Goal: Entertainment & Leisure: Consume media (video, audio)

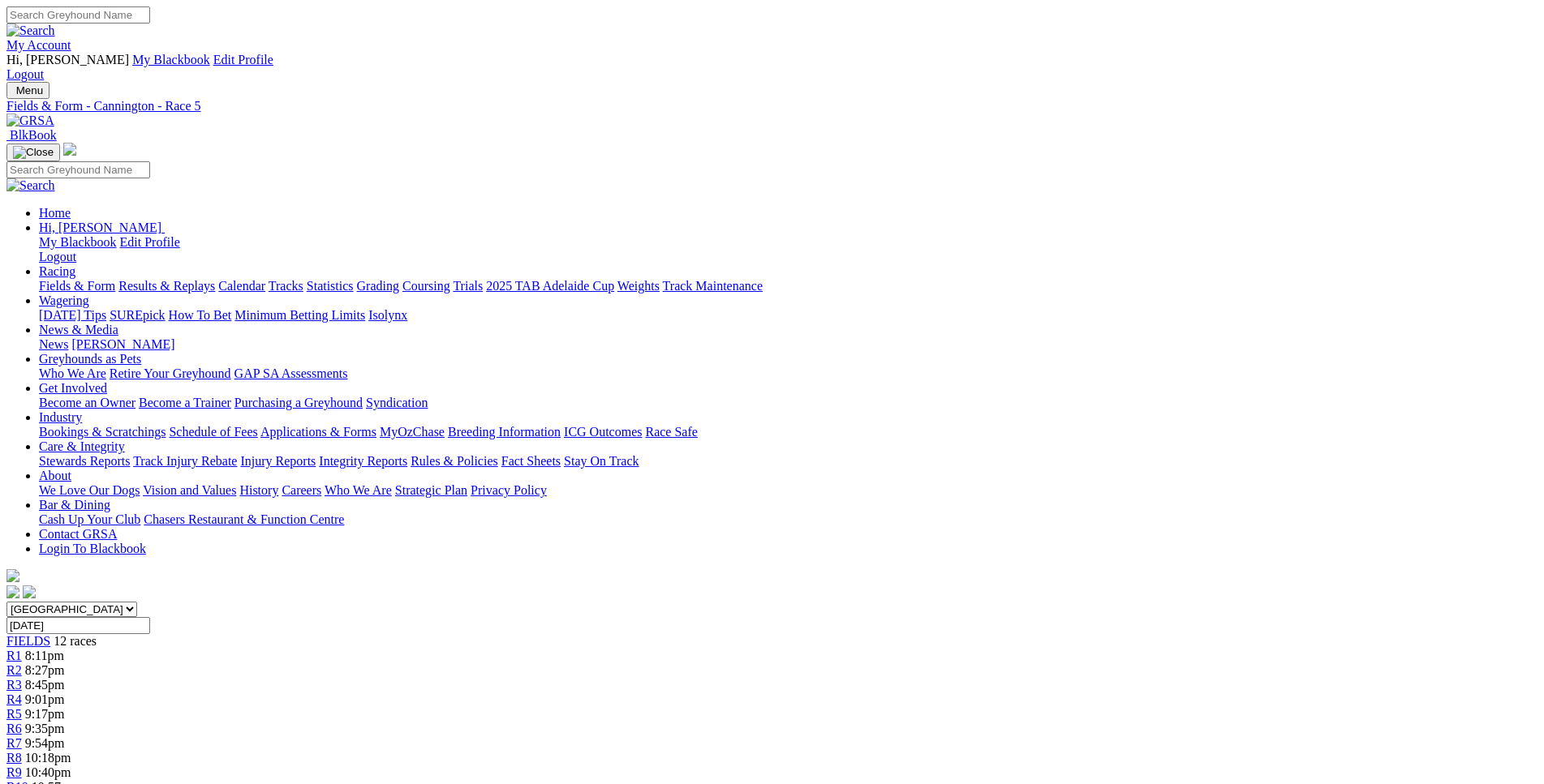
click at [65, 722] on span "9:35pm" at bounding box center [45, 729] width 40 height 14
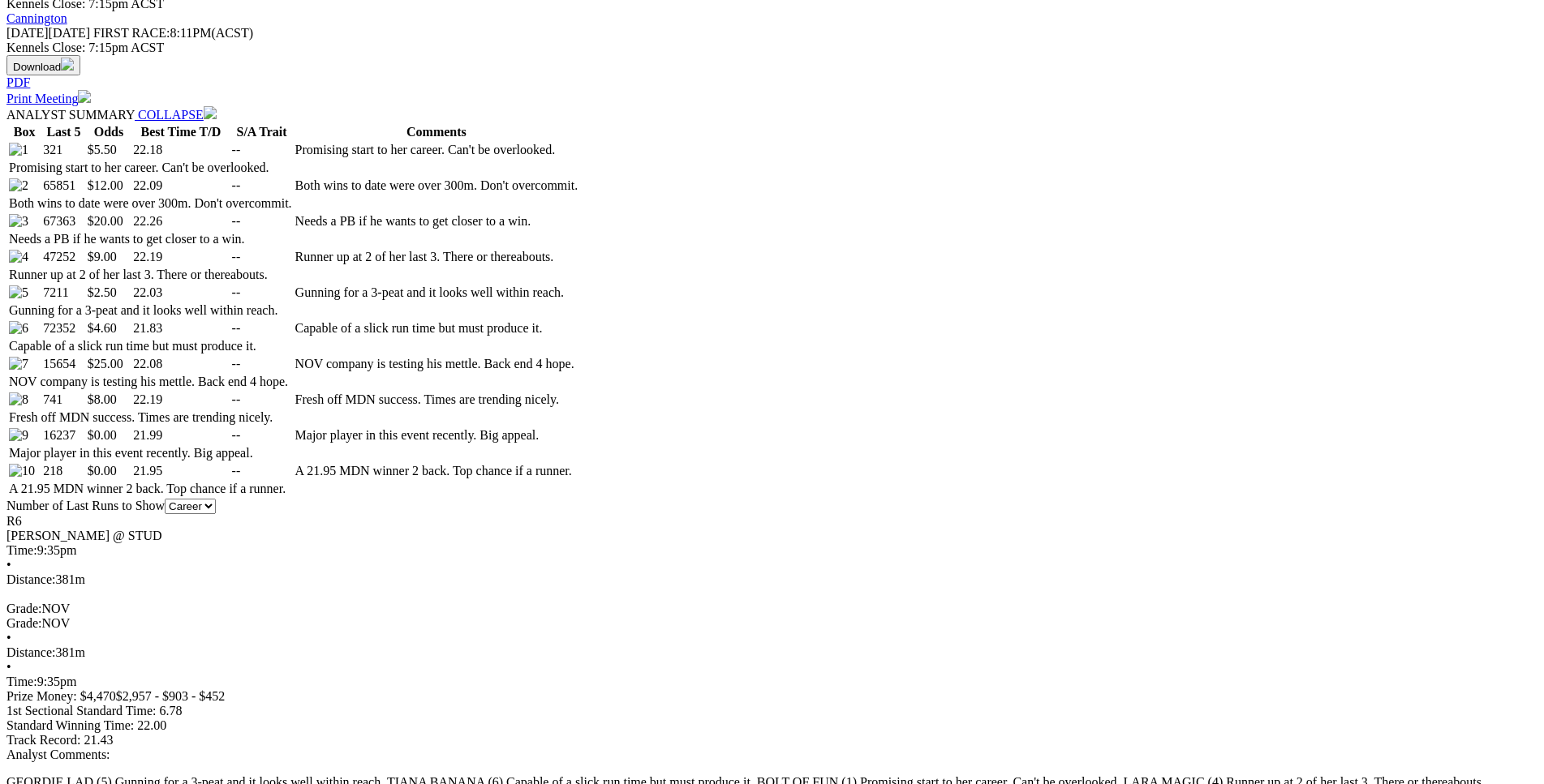
drag, startPoint x: 231, startPoint y: 155, endPoint x: 966, endPoint y: 228, distance: 738.6
copy table "F B W(kg) D(m) Date Track Grade AT WT BON A1S A2S M W/2G P SR SP V 5th 8 28.4 3…"
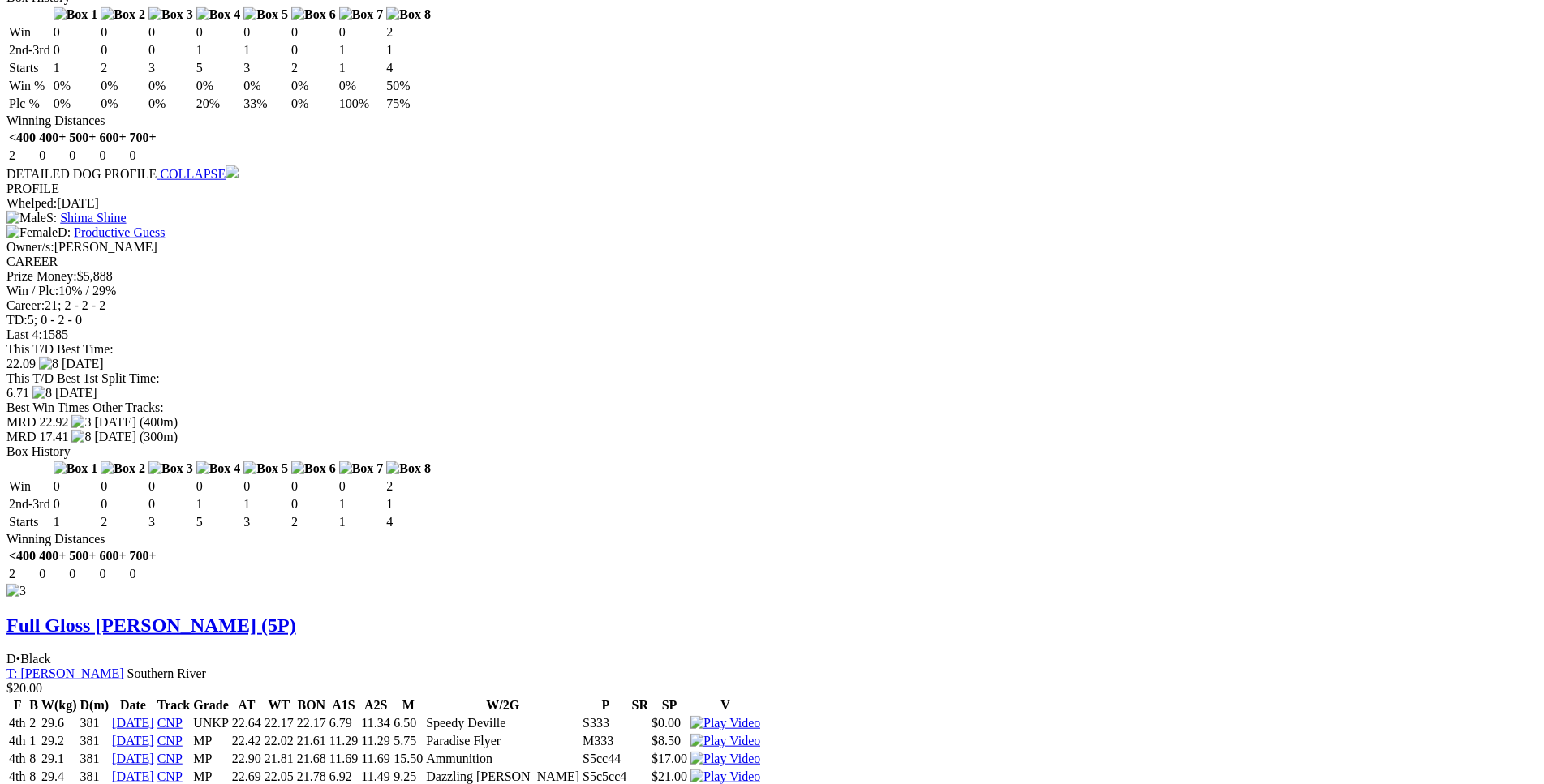
scroll to position [3144, 0]
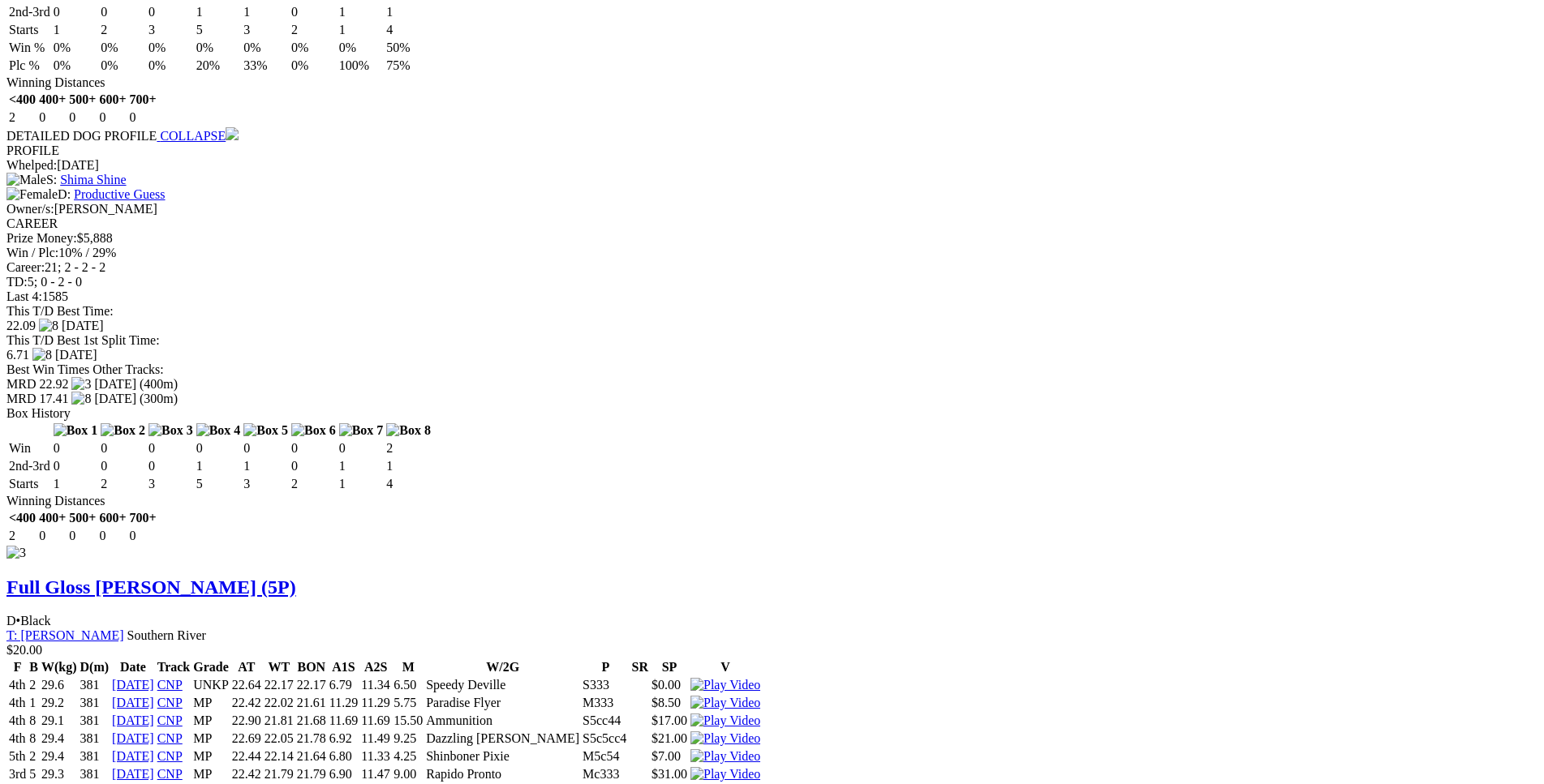
drag, startPoint x: 244, startPoint y: 438, endPoint x: 964, endPoint y: 503, distance: 722.9
copy table "F B W(kg) D(m) Date Track Grade AT WT BON A1S A2S M W/2G P SR SP V 1st 7 30.5 3…"
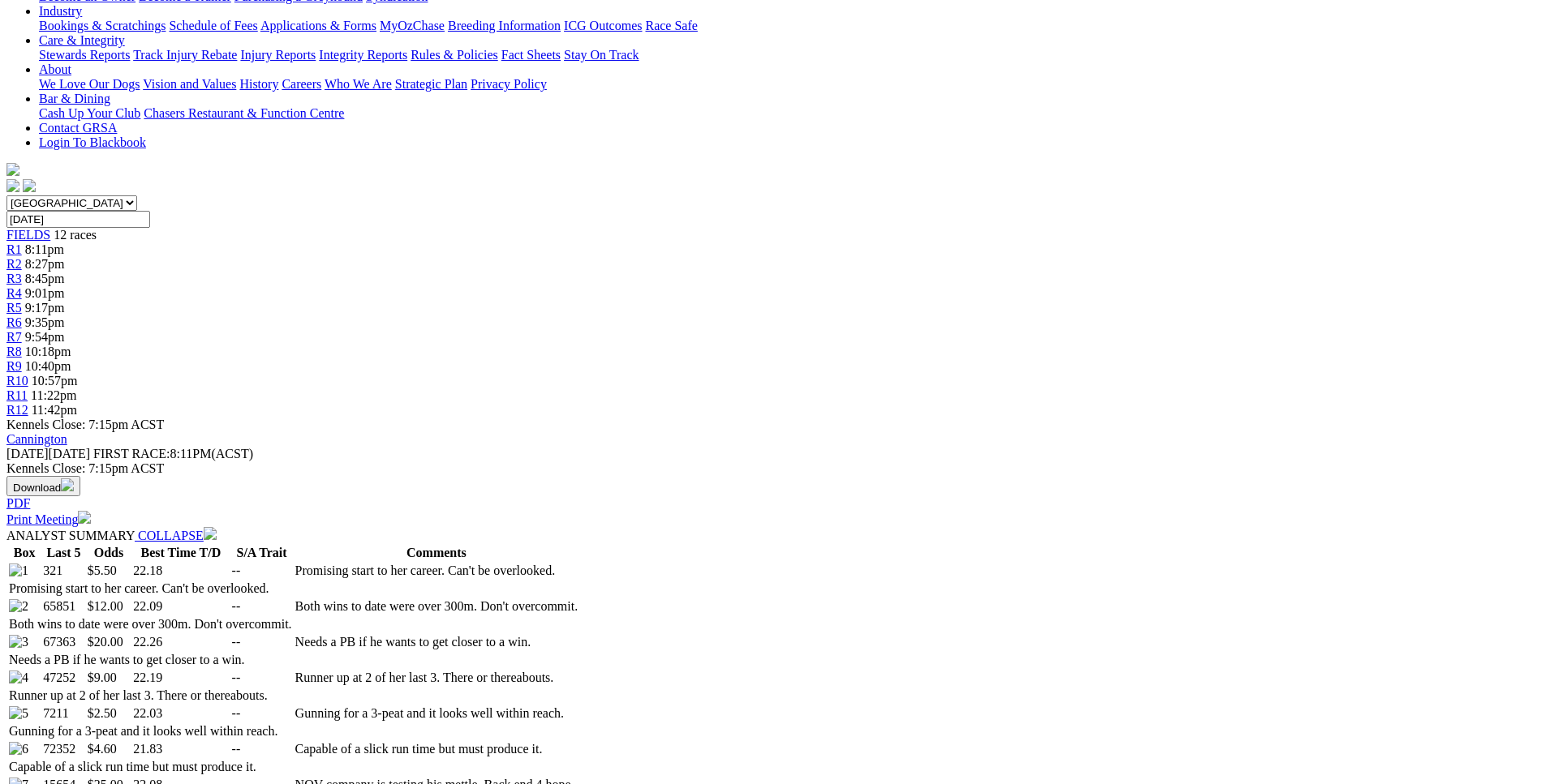
scroll to position [0, 0]
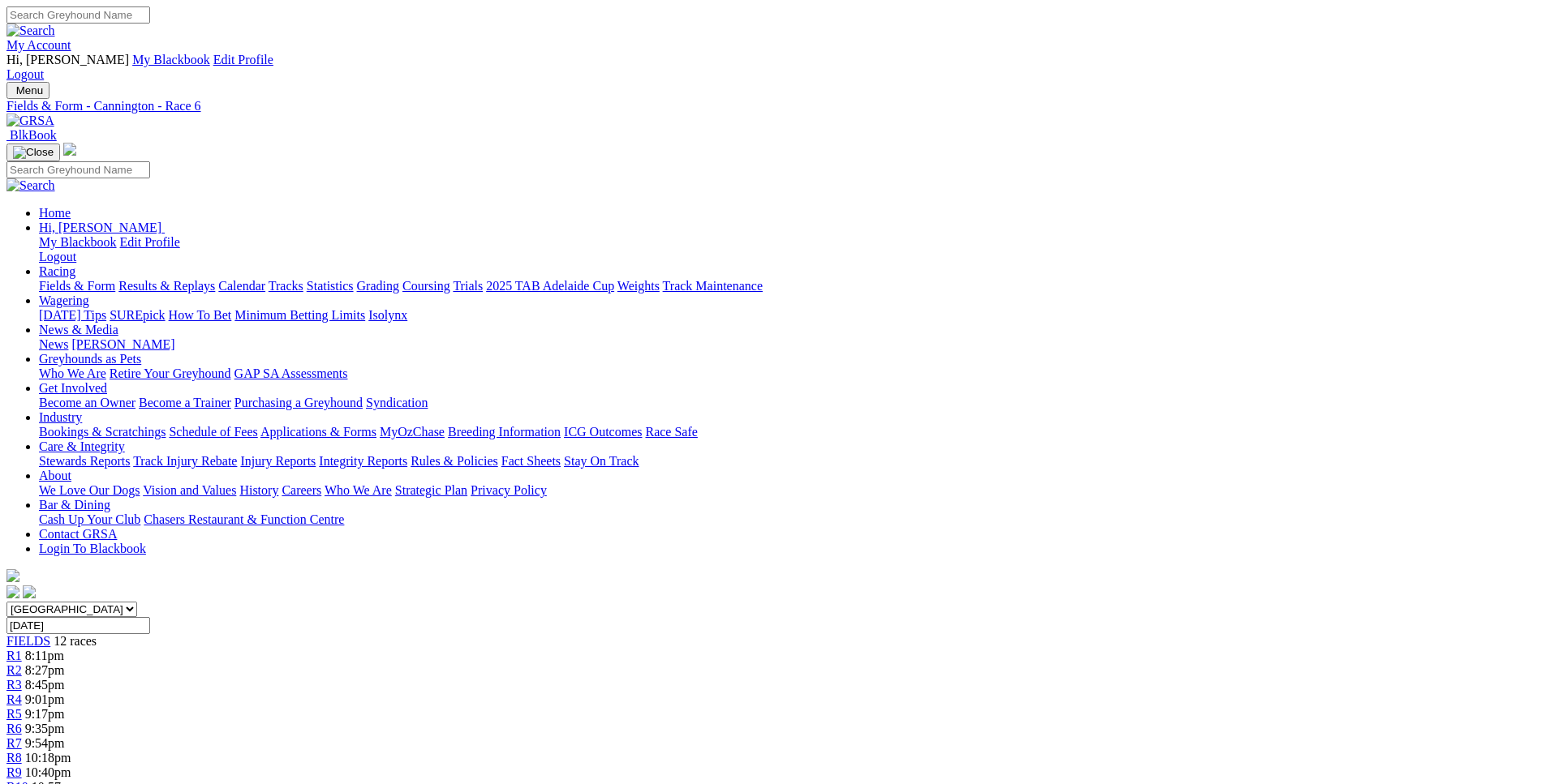
click at [843, 737] on div "R7 9:54pm" at bounding box center [772, 744] width 1531 height 15
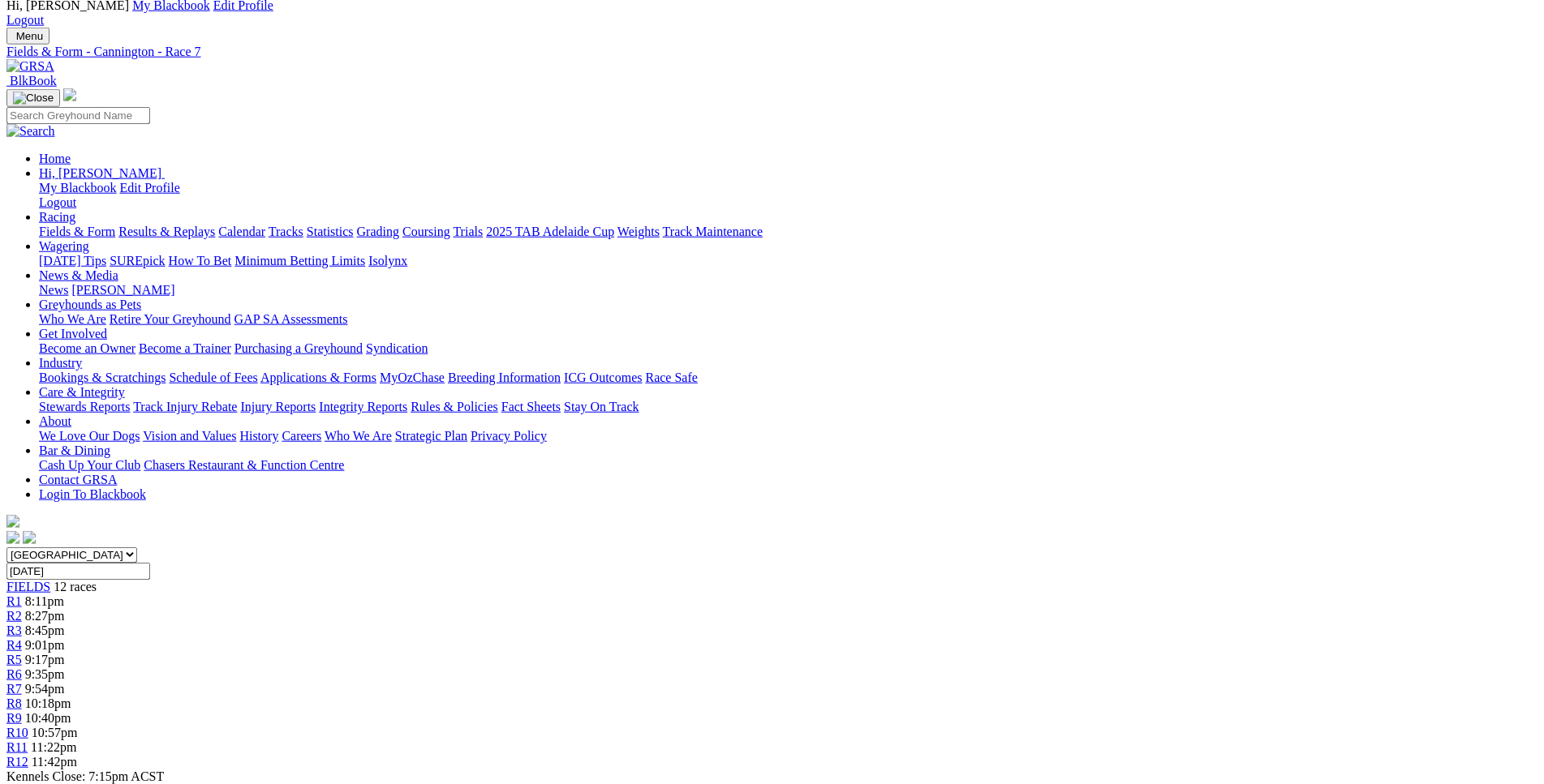
scroll to position [54, 0]
click at [22, 698] on span "R8" at bounding box center [14, 704] width 15 height 14
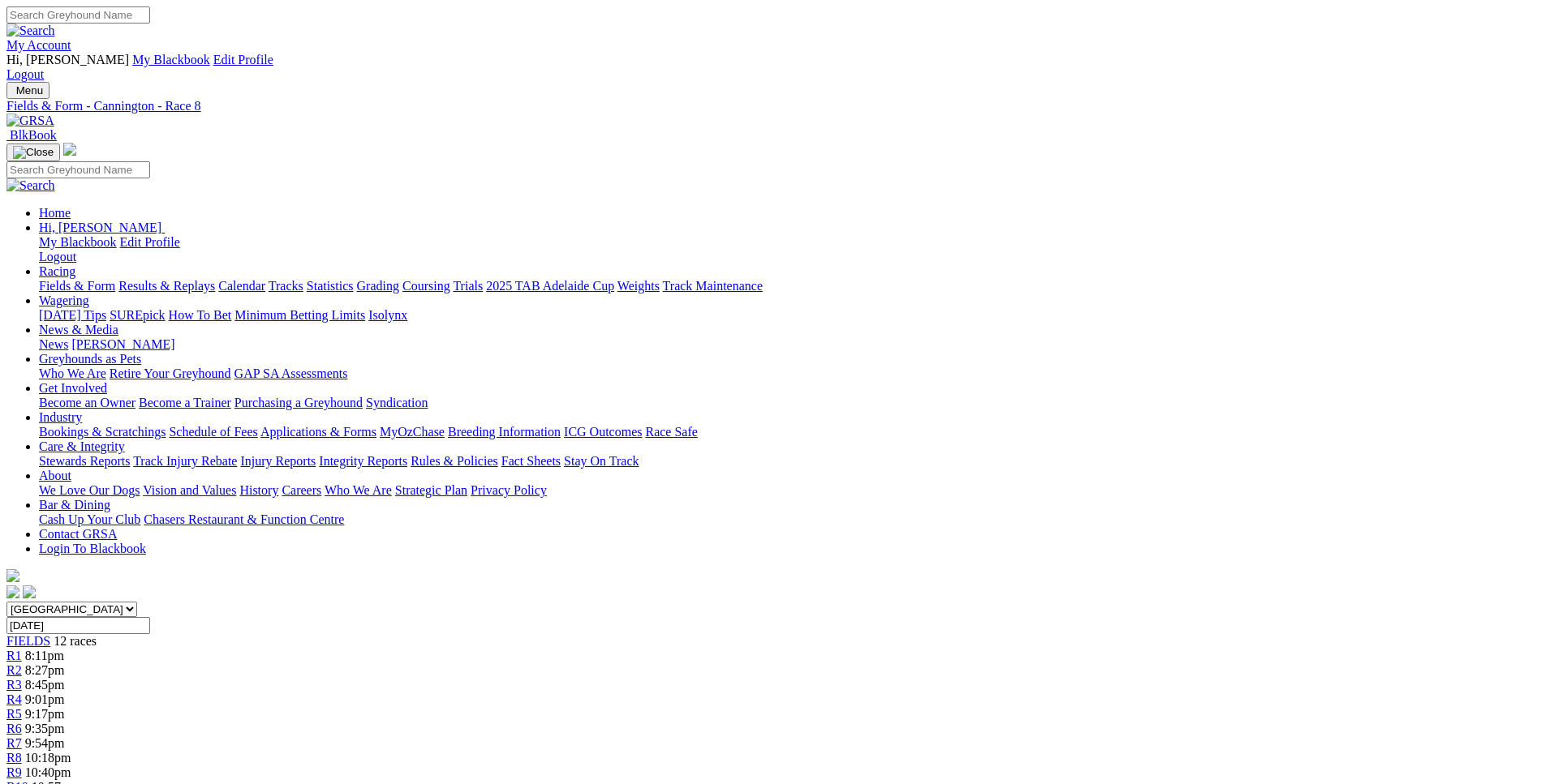
click at [71, 766] on span "10:40pm" at bounding box center [48, 772] width 46 height 14
click at [1083, 780] on div "R10 10:57pm" at bounding box center [772, 788] width 1531 height 15
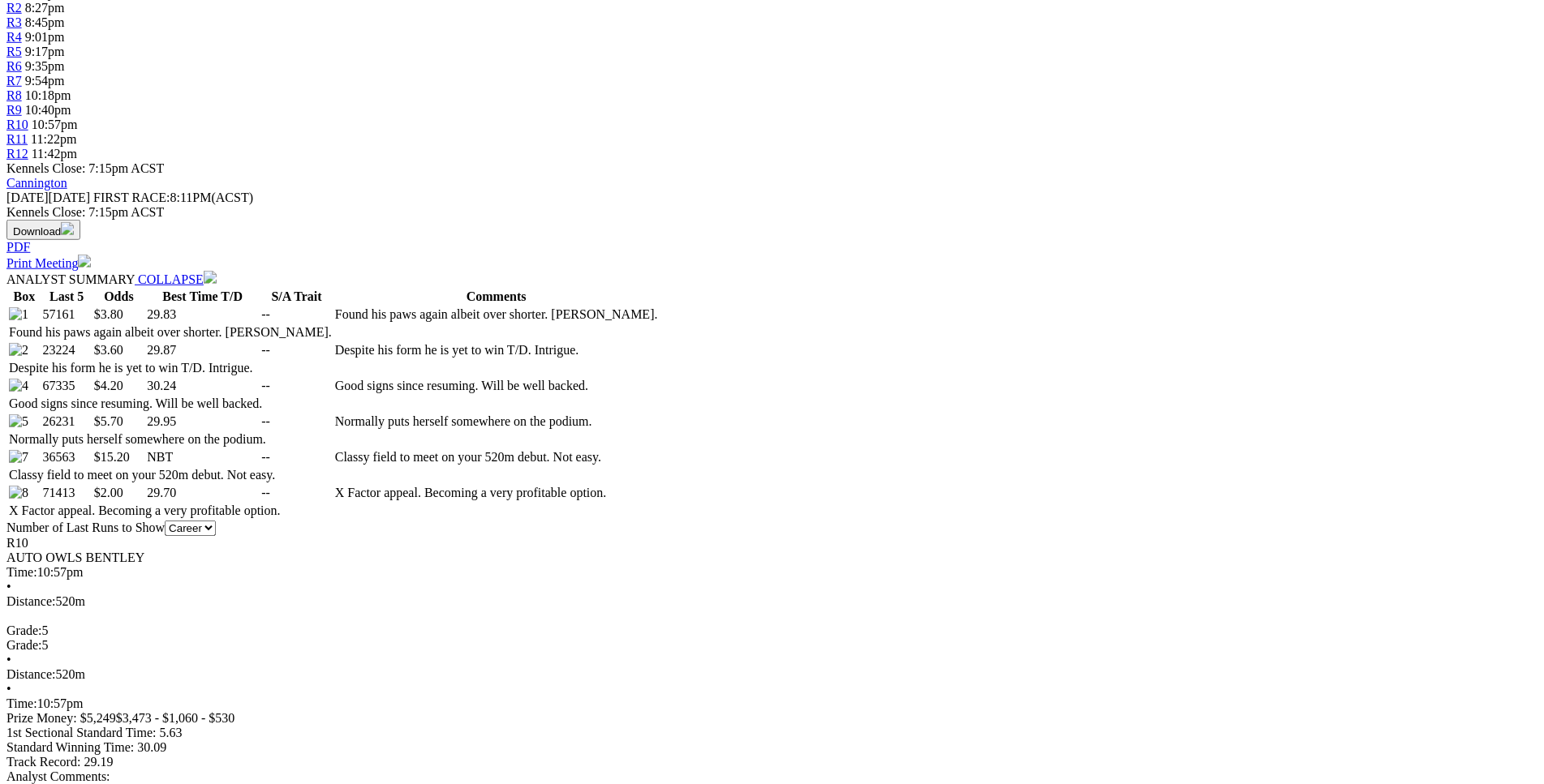
scroll to position [665, 0]
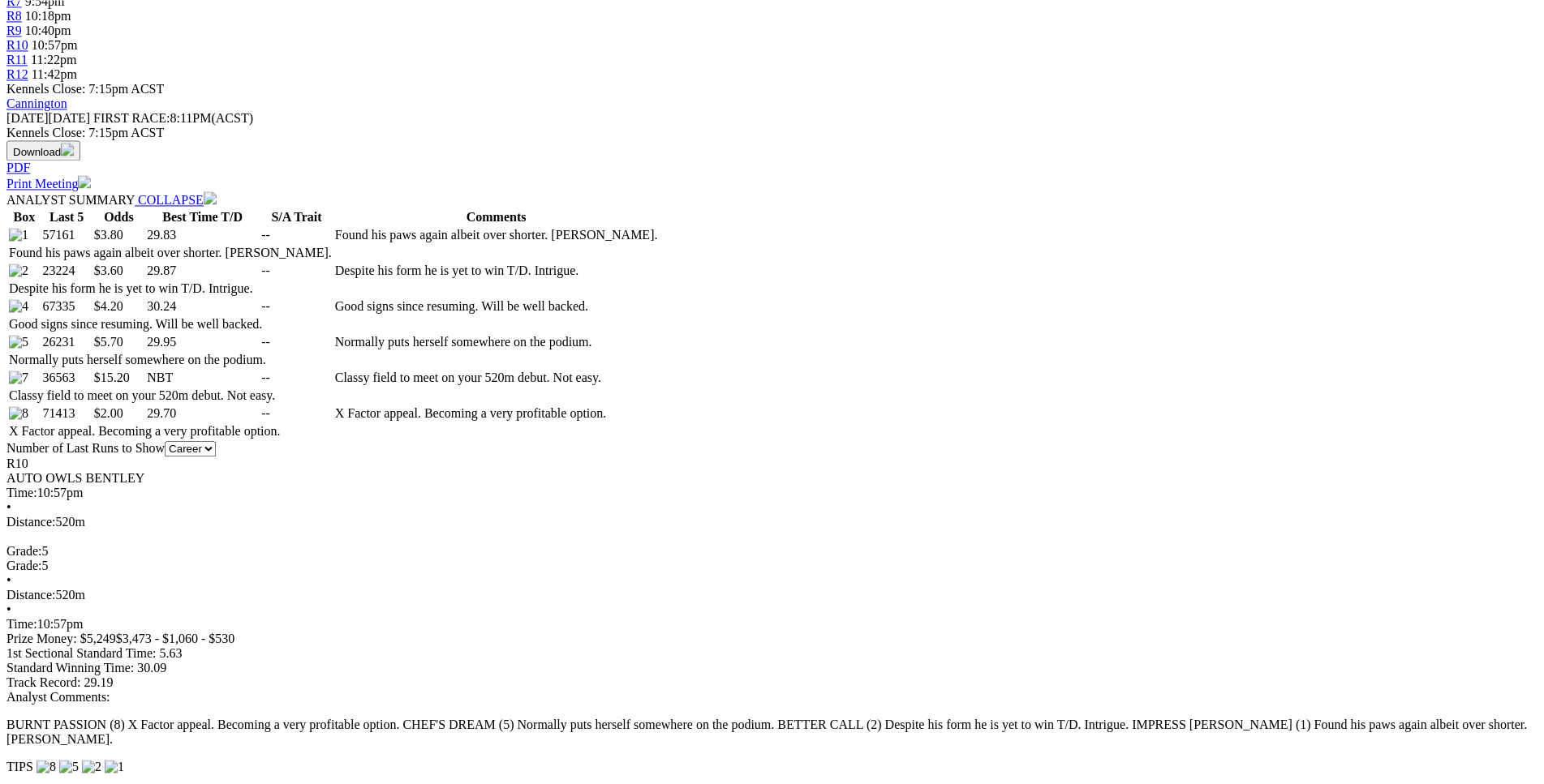
scroll to position [748, 0]
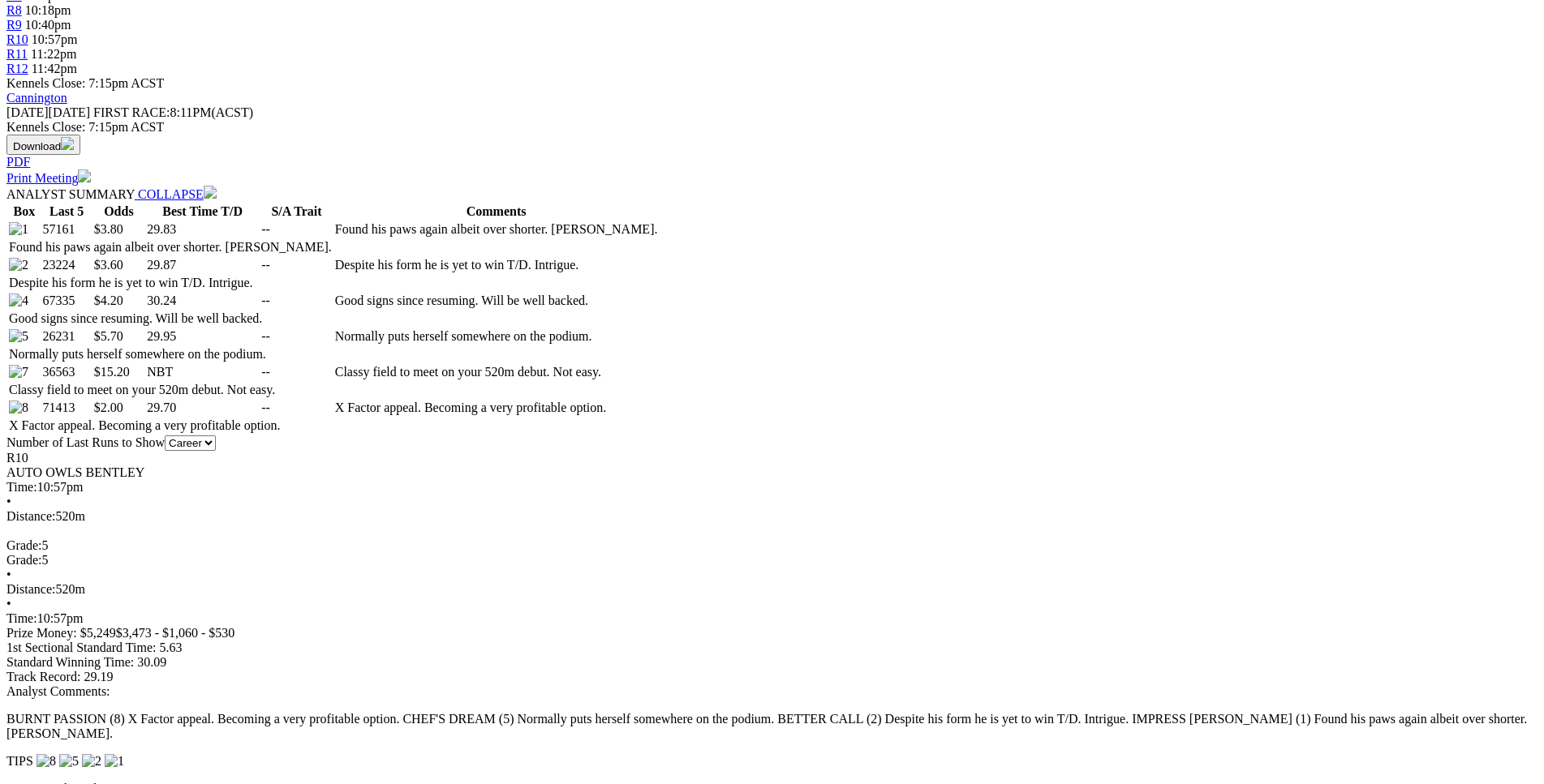
drag, startPoint x: 411, startPoint y: 297, endPoint x: 897, endPoint y: 304, distance: 486.1
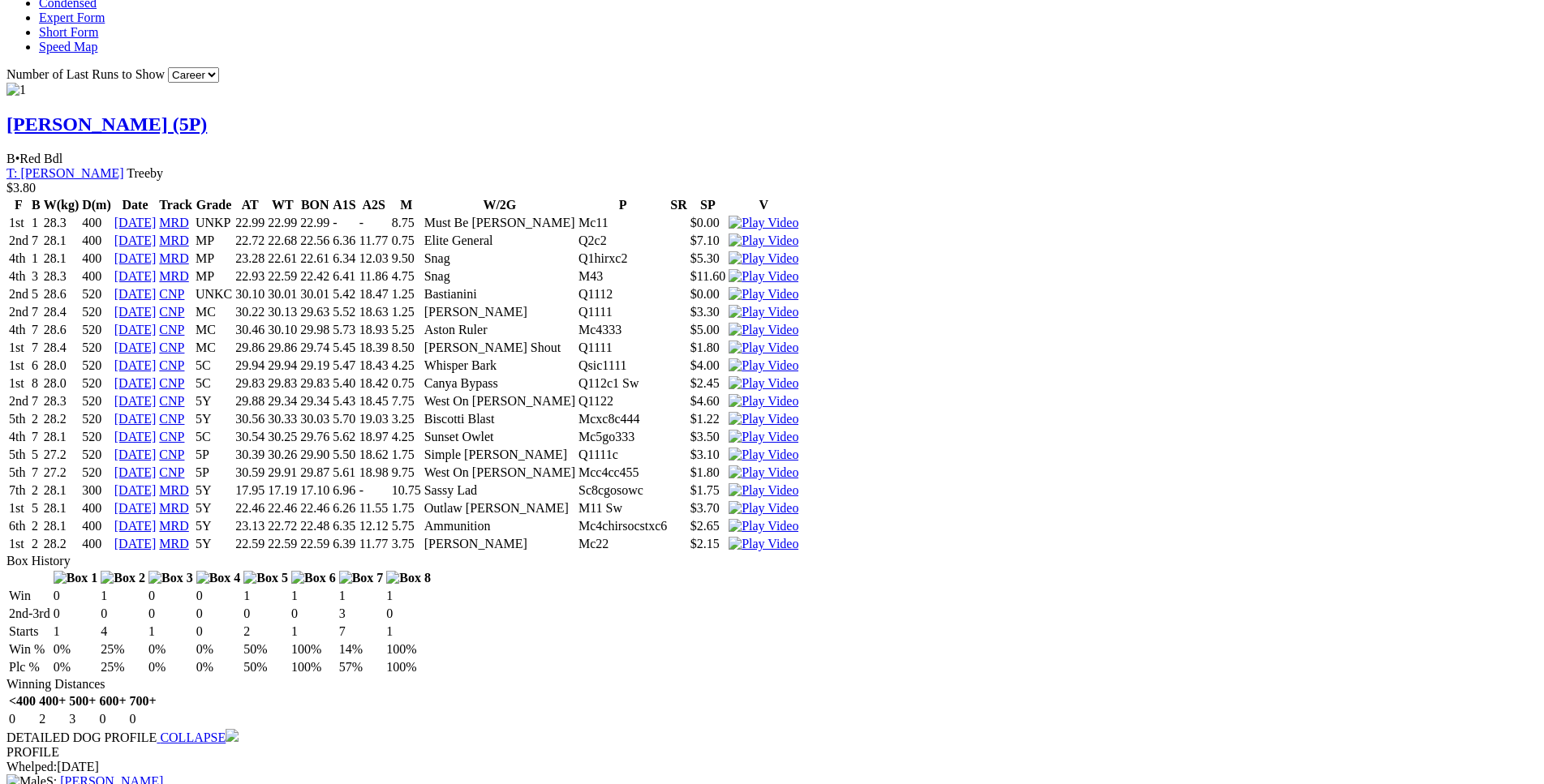
scroll to position [1571, 0]
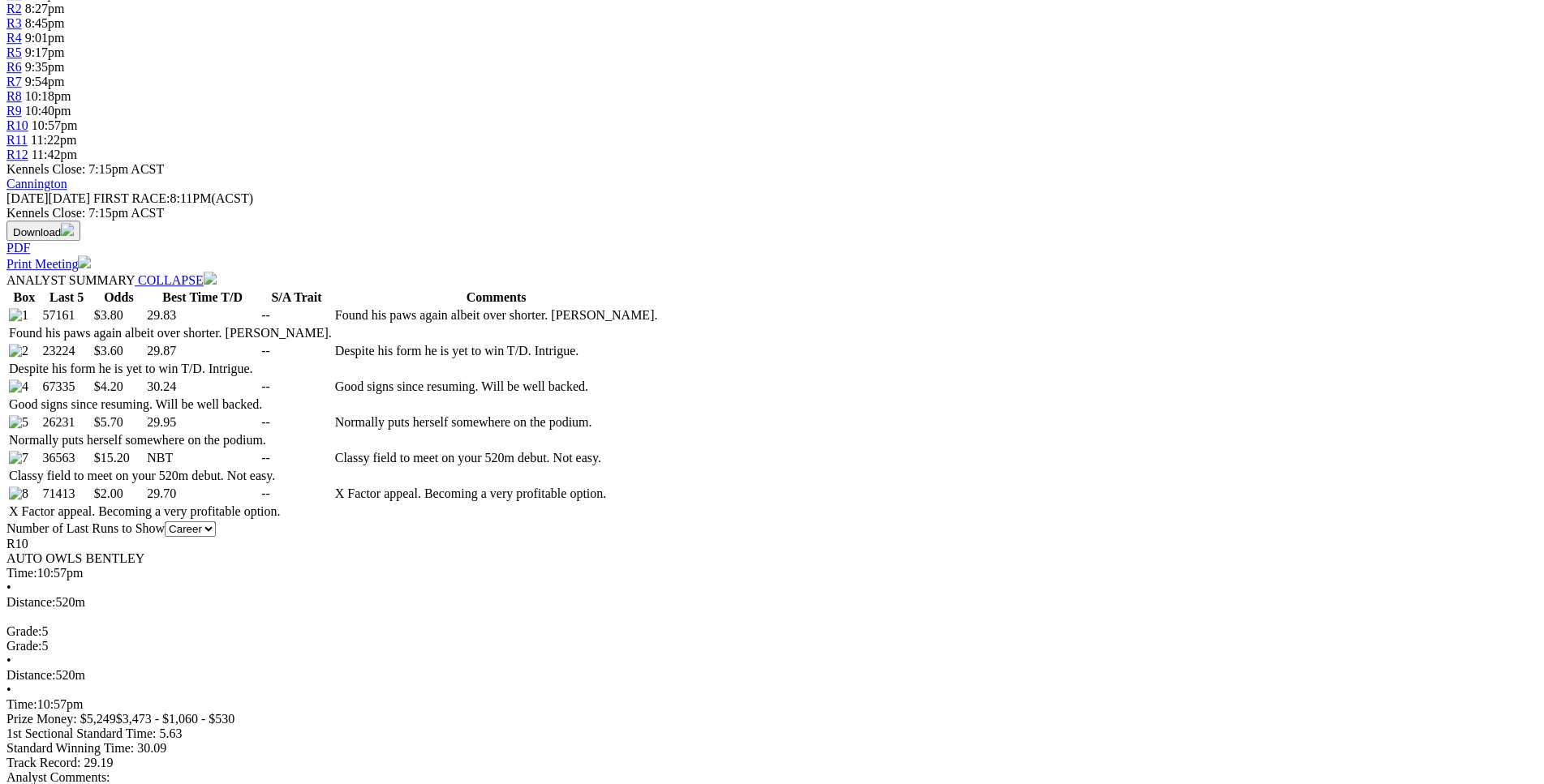
scroll to position [661, 0]
drag, startPoint x: 362, startPoint y: 371, endPoint x: 911, endPoint y: 371, distance: 549.0
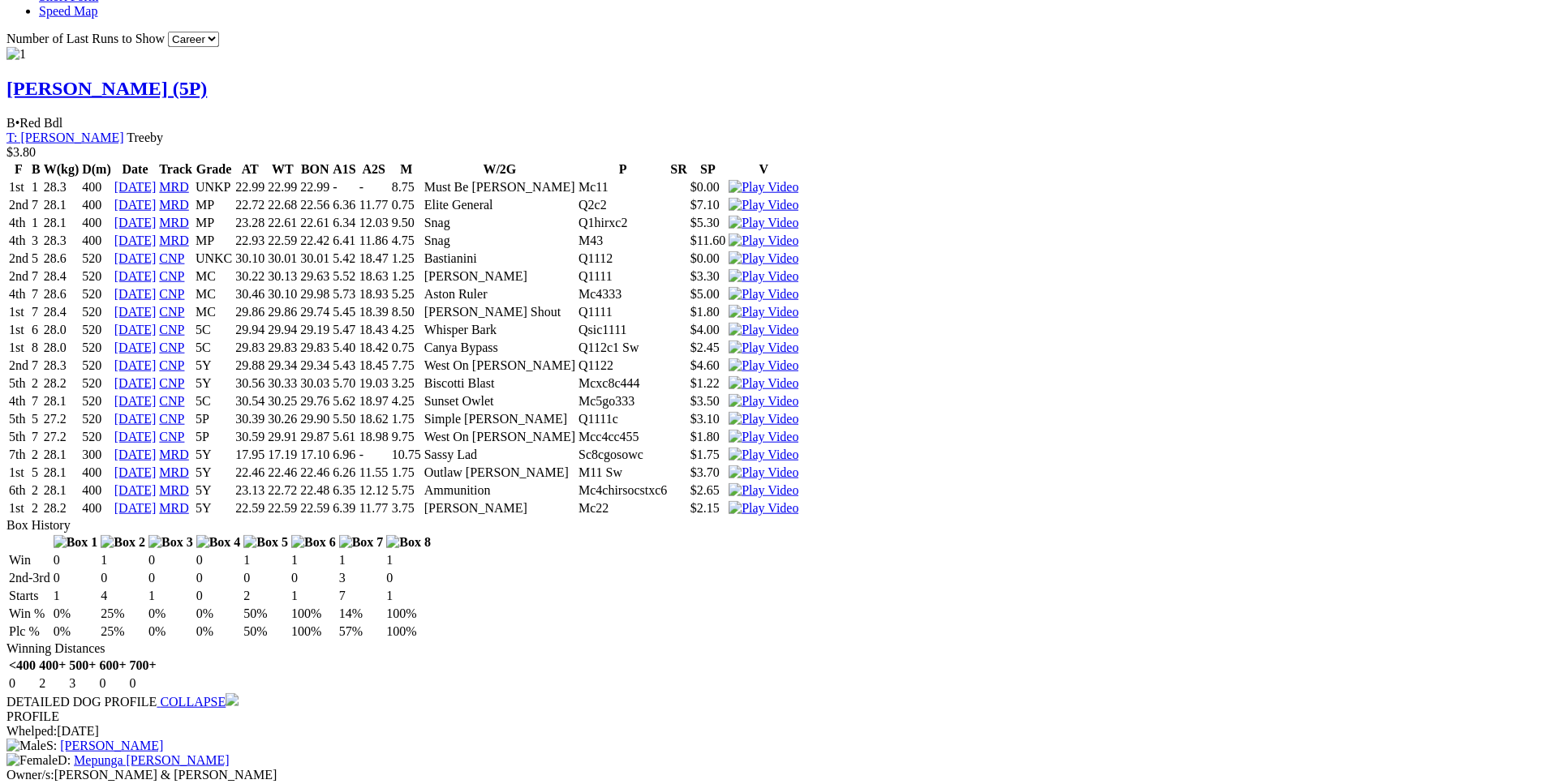
scroll to position [1571, 0]
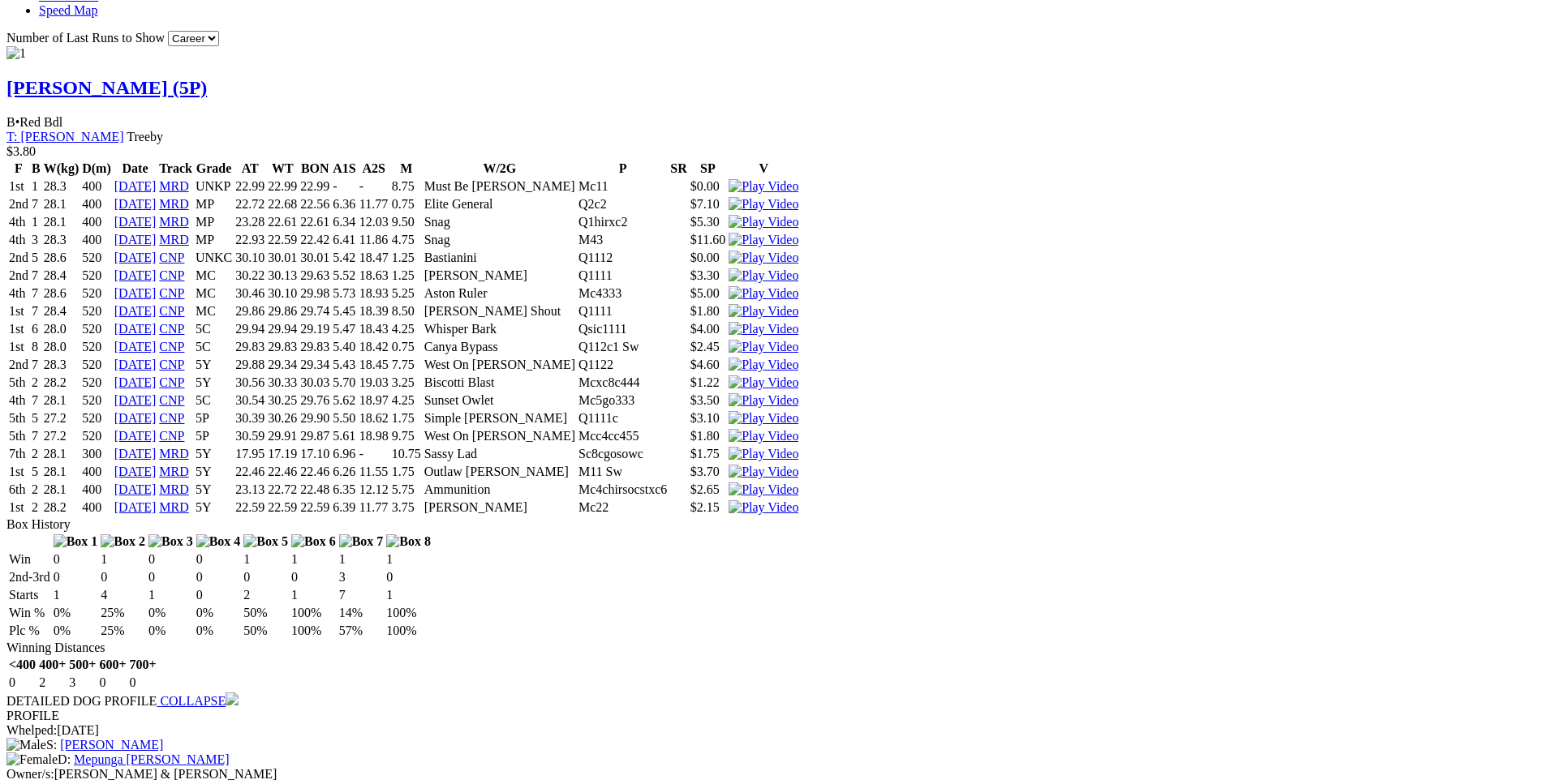
drag, startPoint x: 401, startPoint y: 441, endPoint x: 883, endPoint y: 438, distance: 482.0
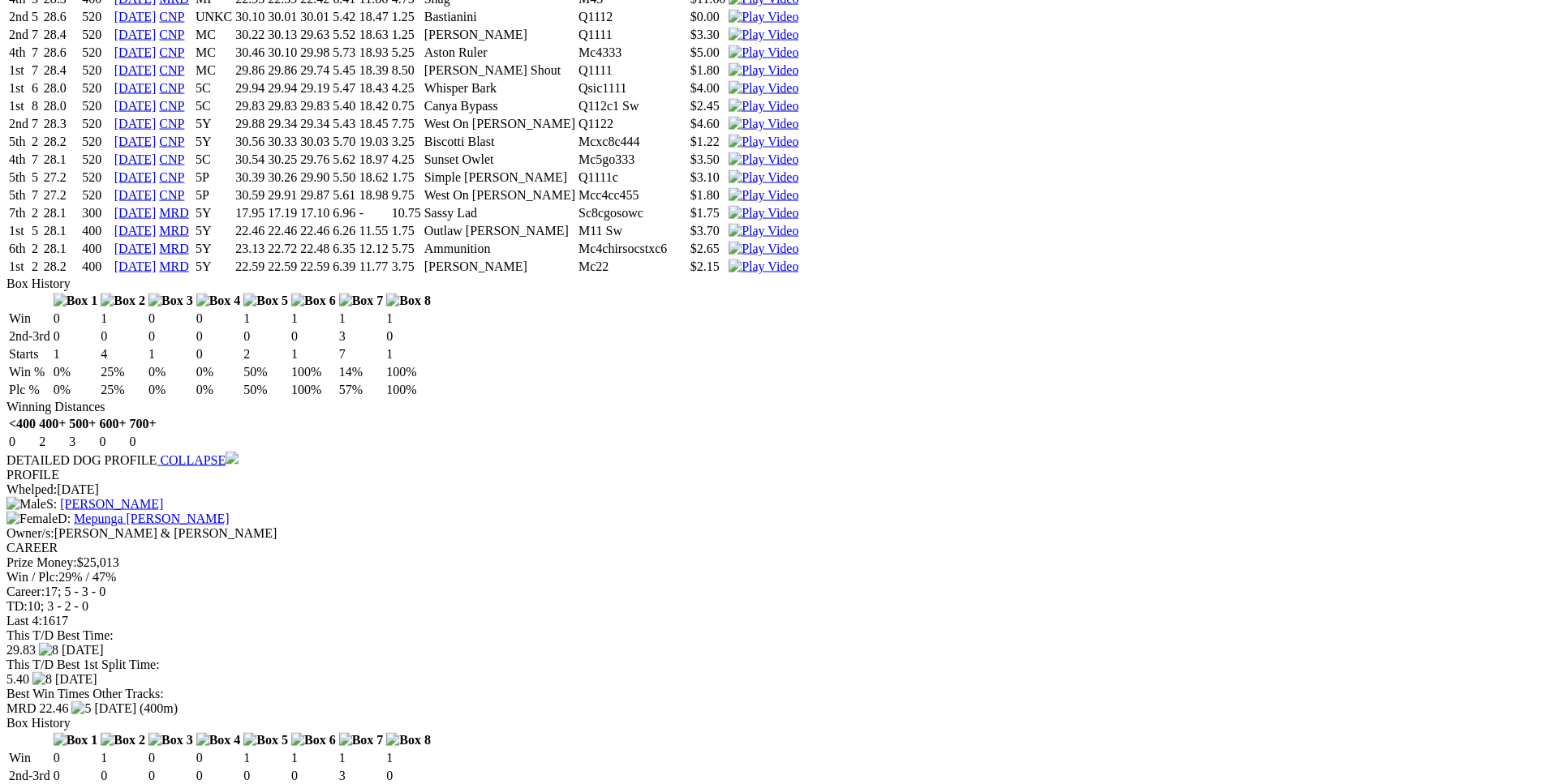
scroll to position [1902, 0]
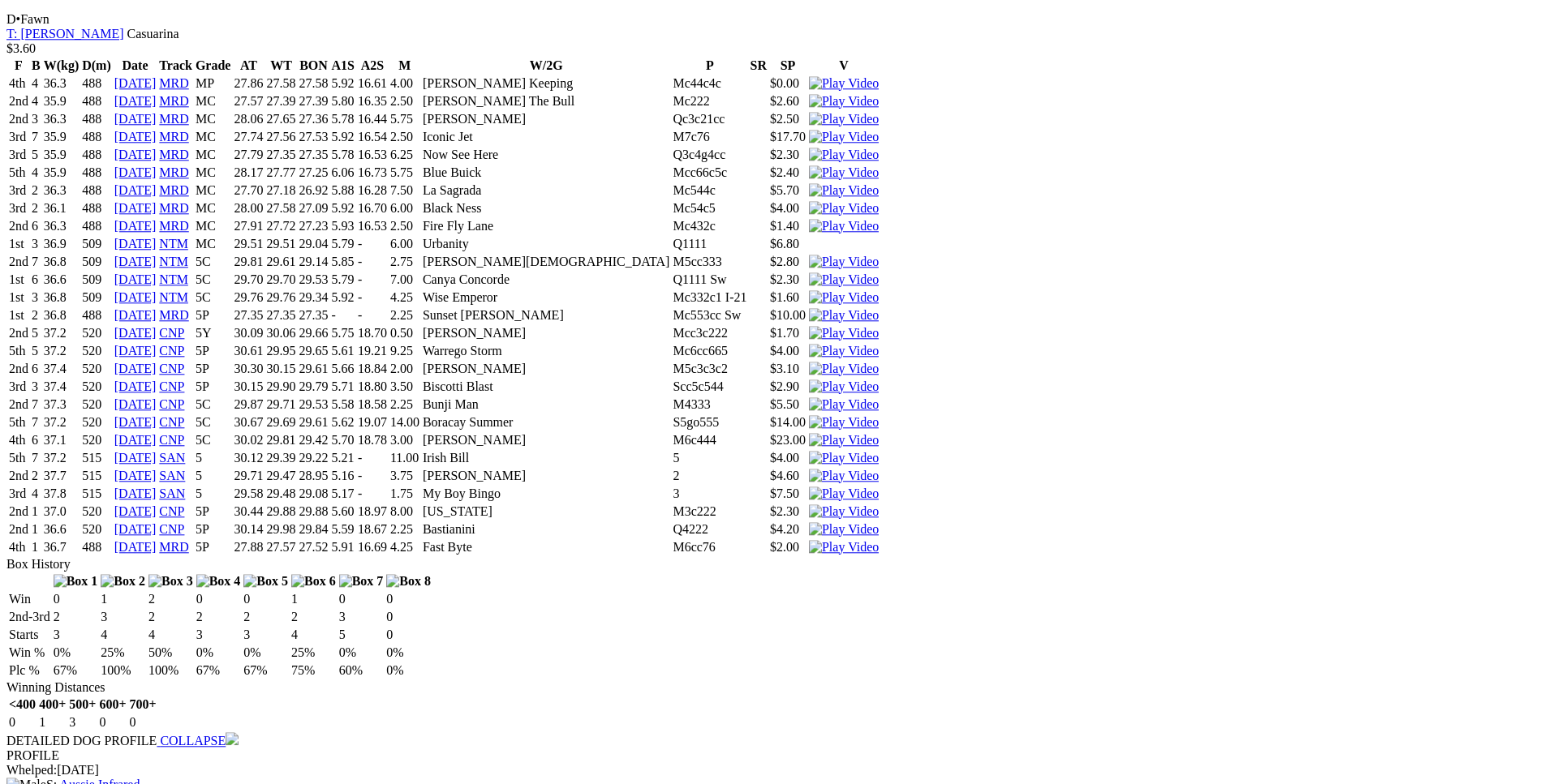
scroll to position [2729, 0]
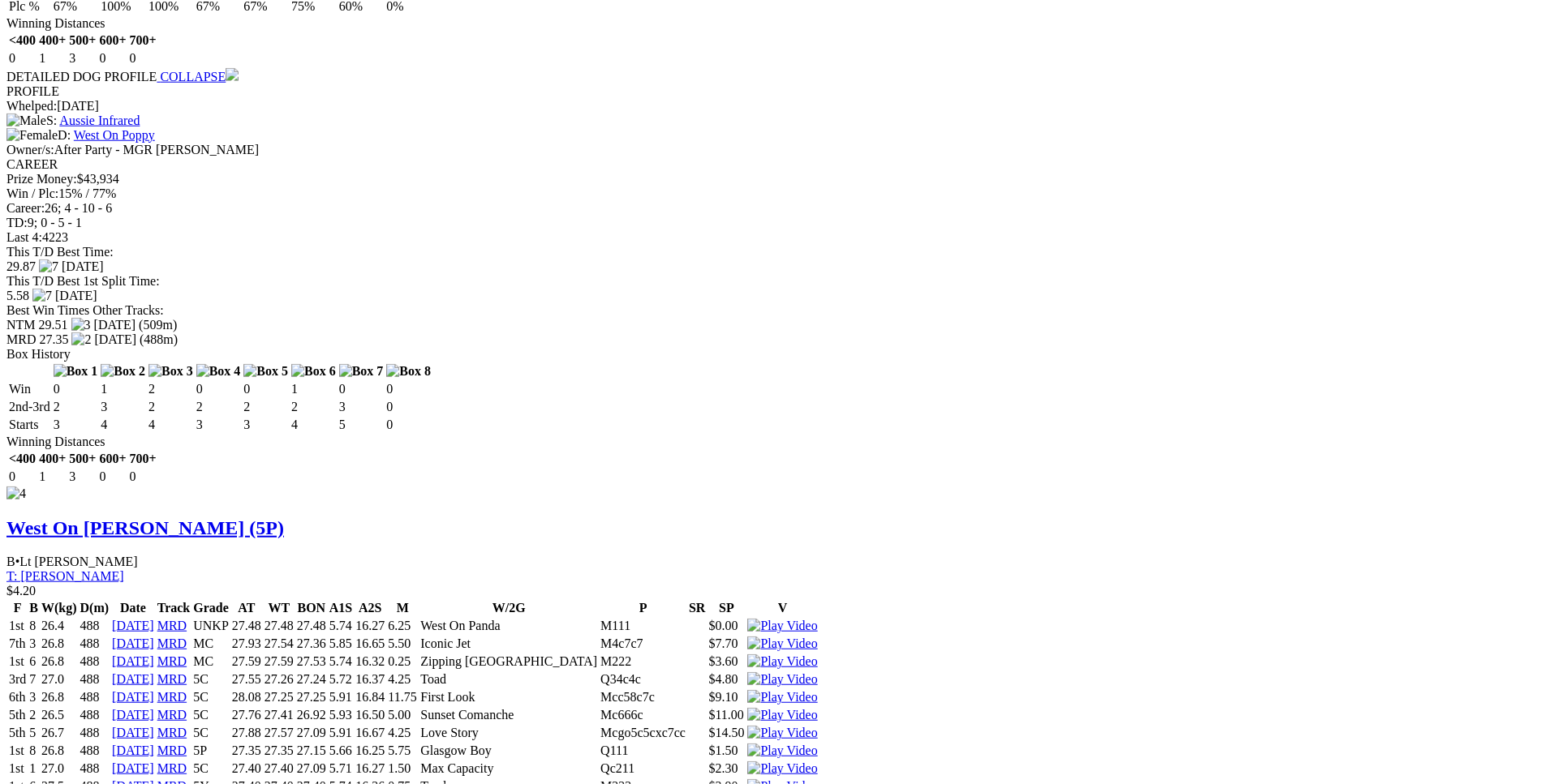
scroll to position [3389, 0]
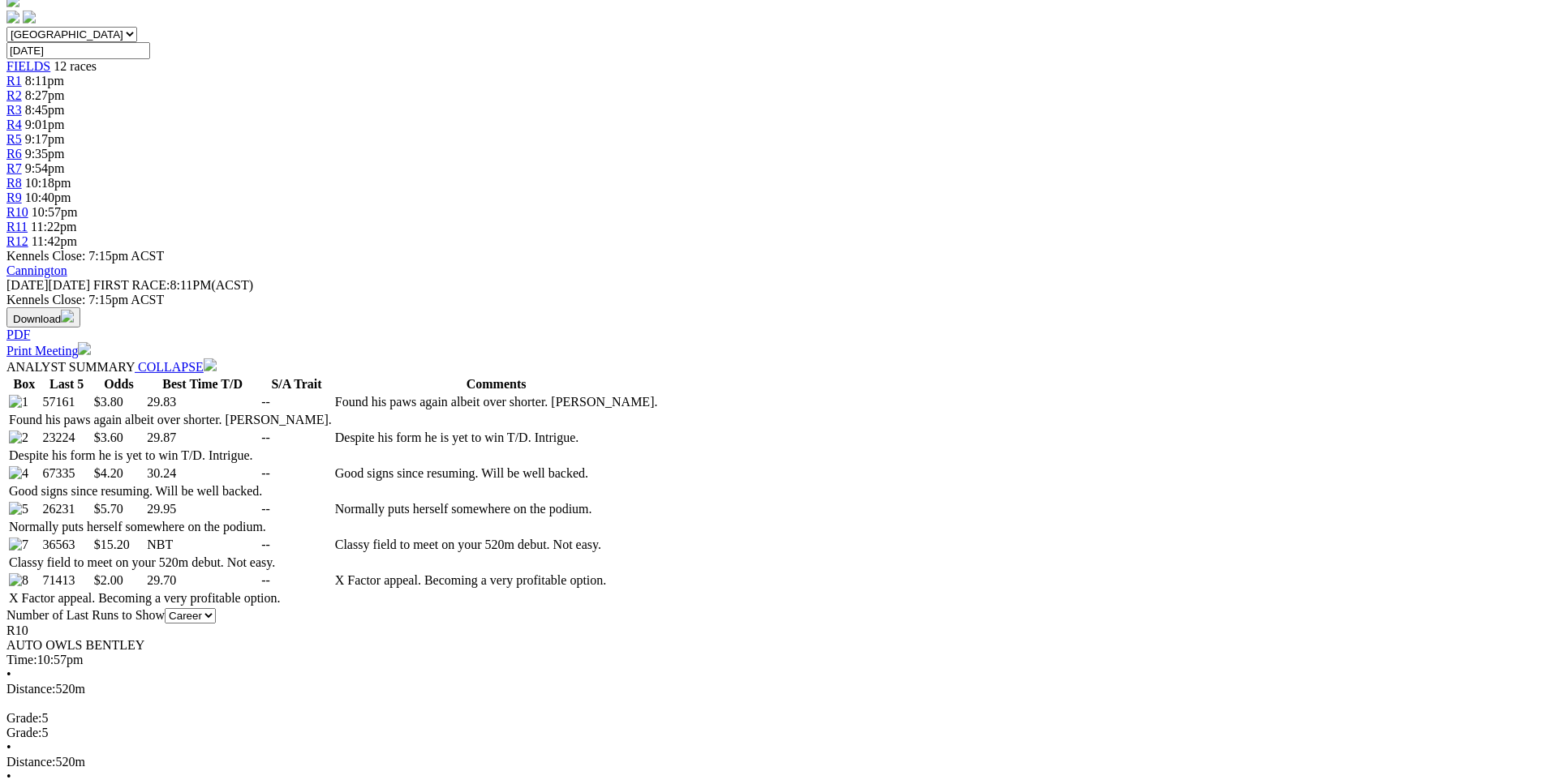
scroll to position [576, 0]
drag, startPoint x: 419, startPoint y: 438, endPoint x: 580, endPoint y: 439, distance: 161.0
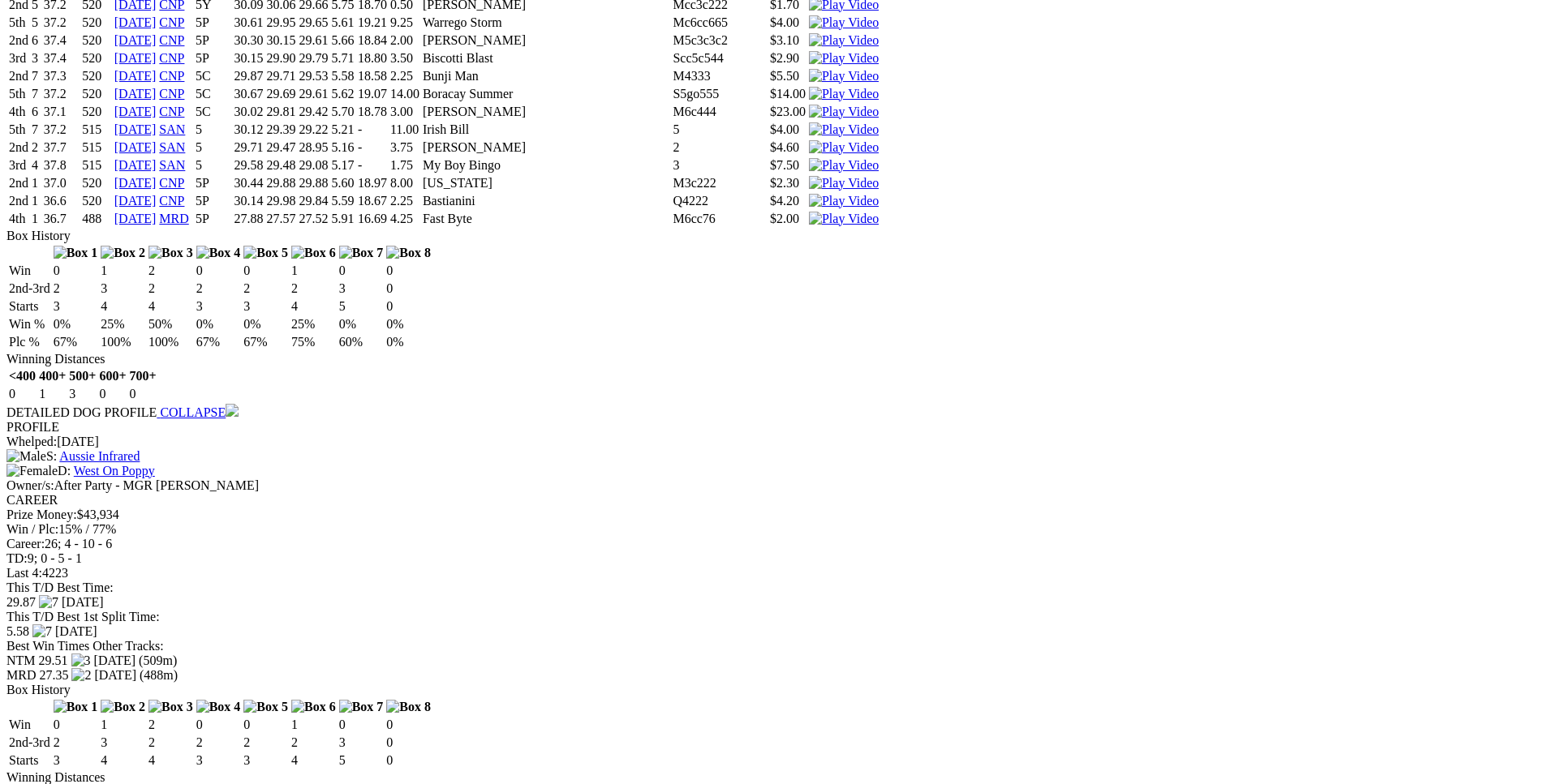
scroll to position [3059, 0]
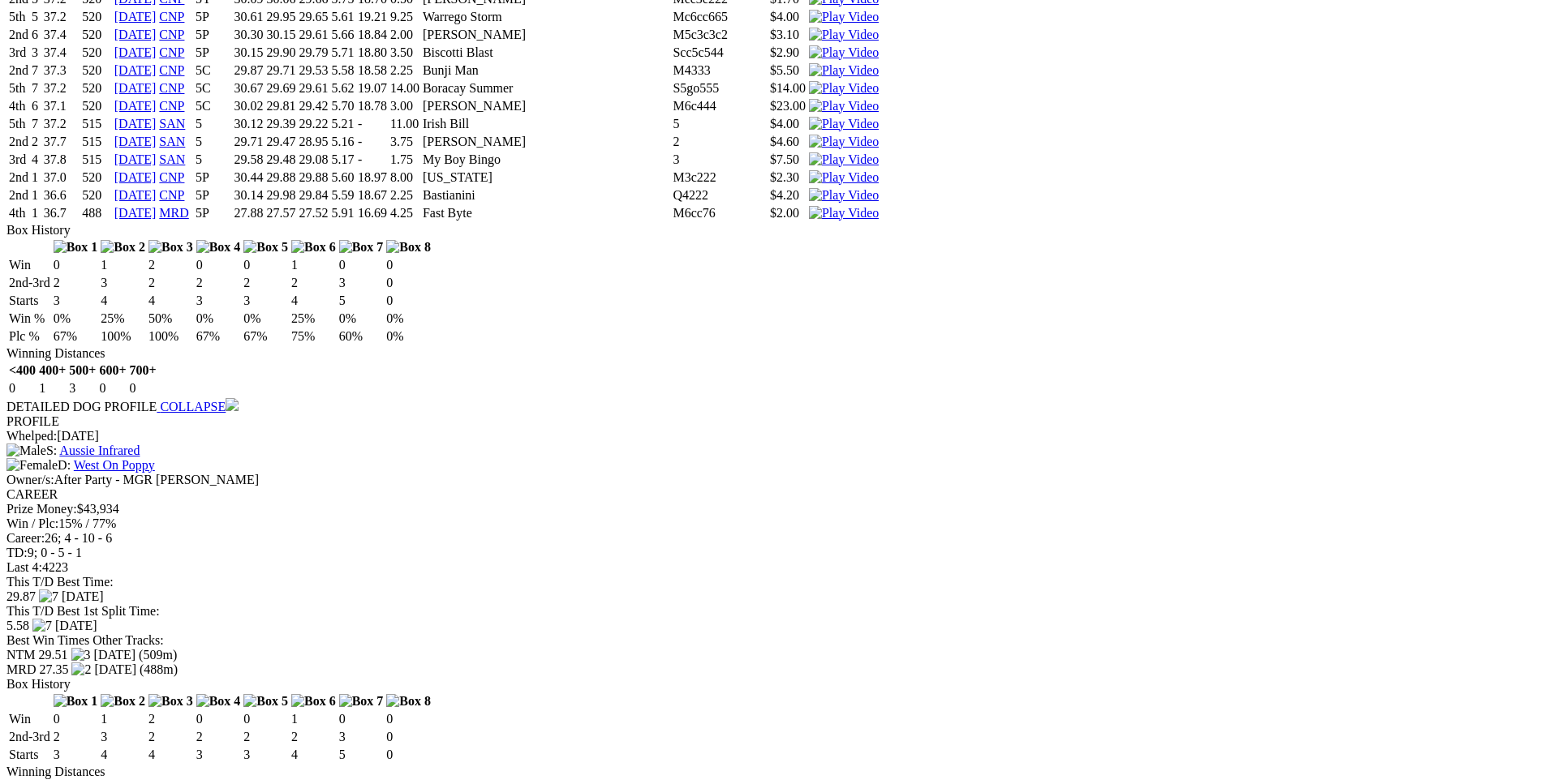
drag, startPoint x: 409, startPoint y: 464, endPoint x: 949, endPoint y: 462, distance: 540.0
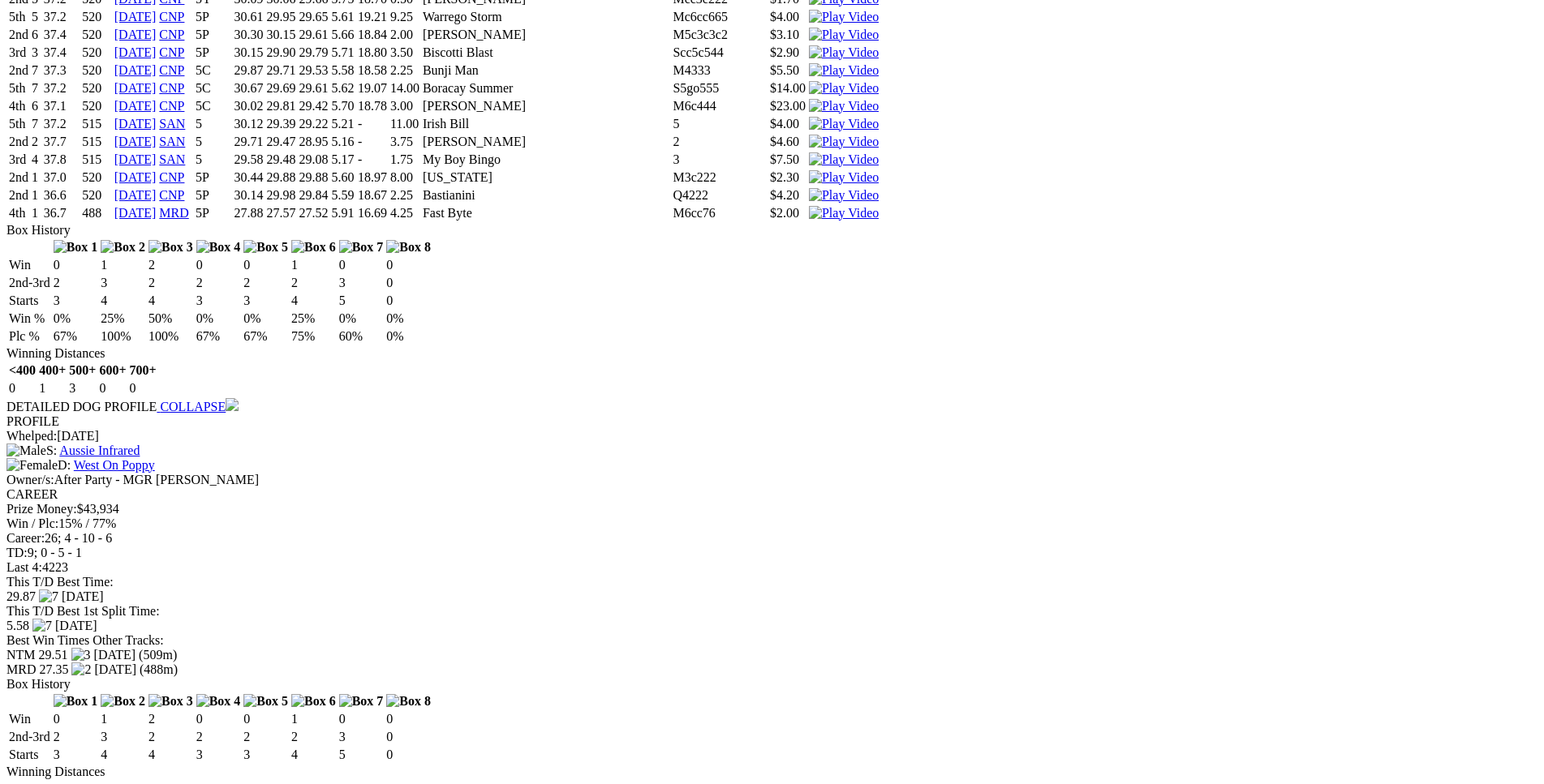
drag, startPoint x: 412, startPoint y: 427, endPoint x: 560, endPoint y: 430, distance: 148.0
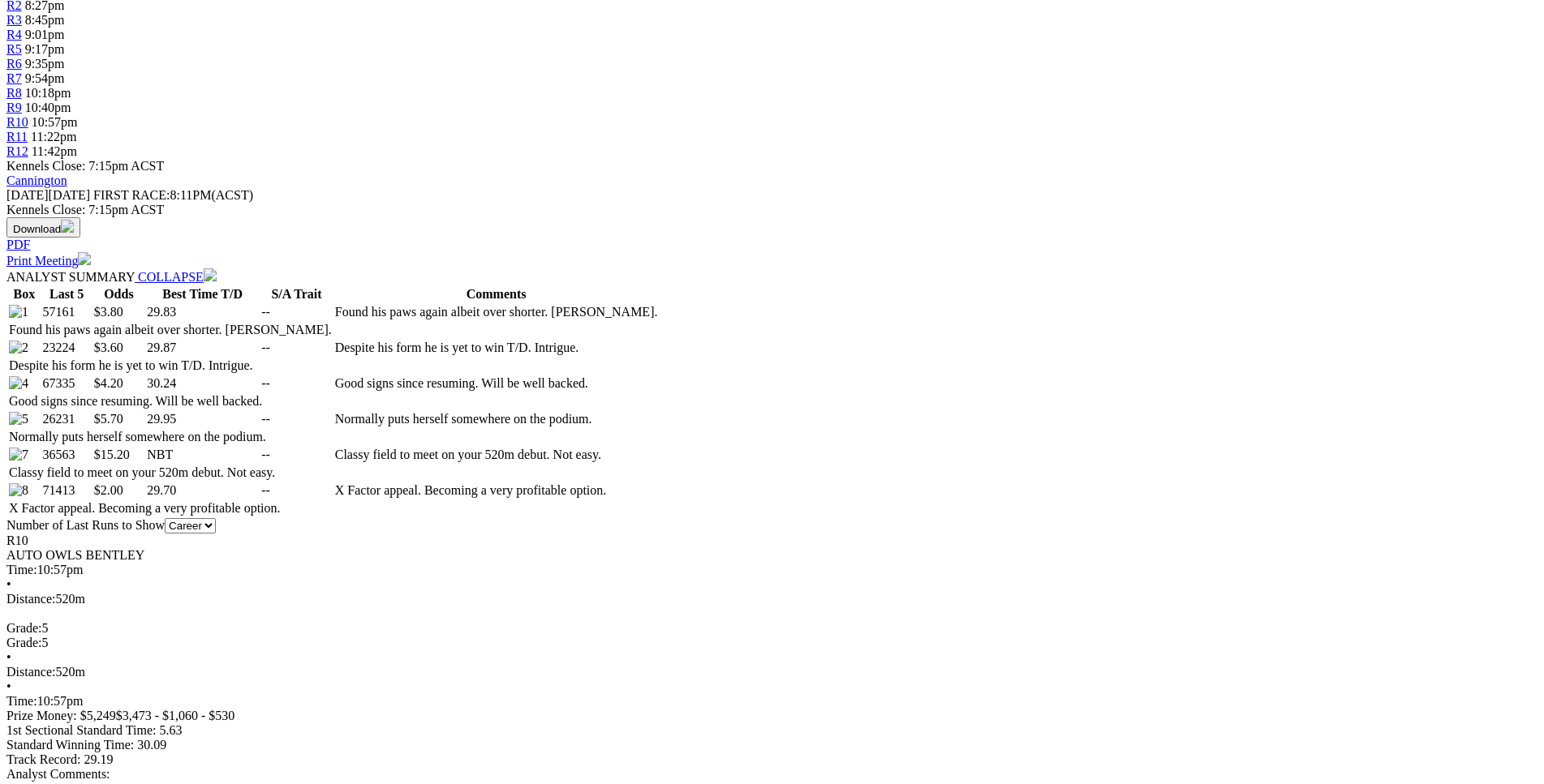
scroll to position [660, 0]
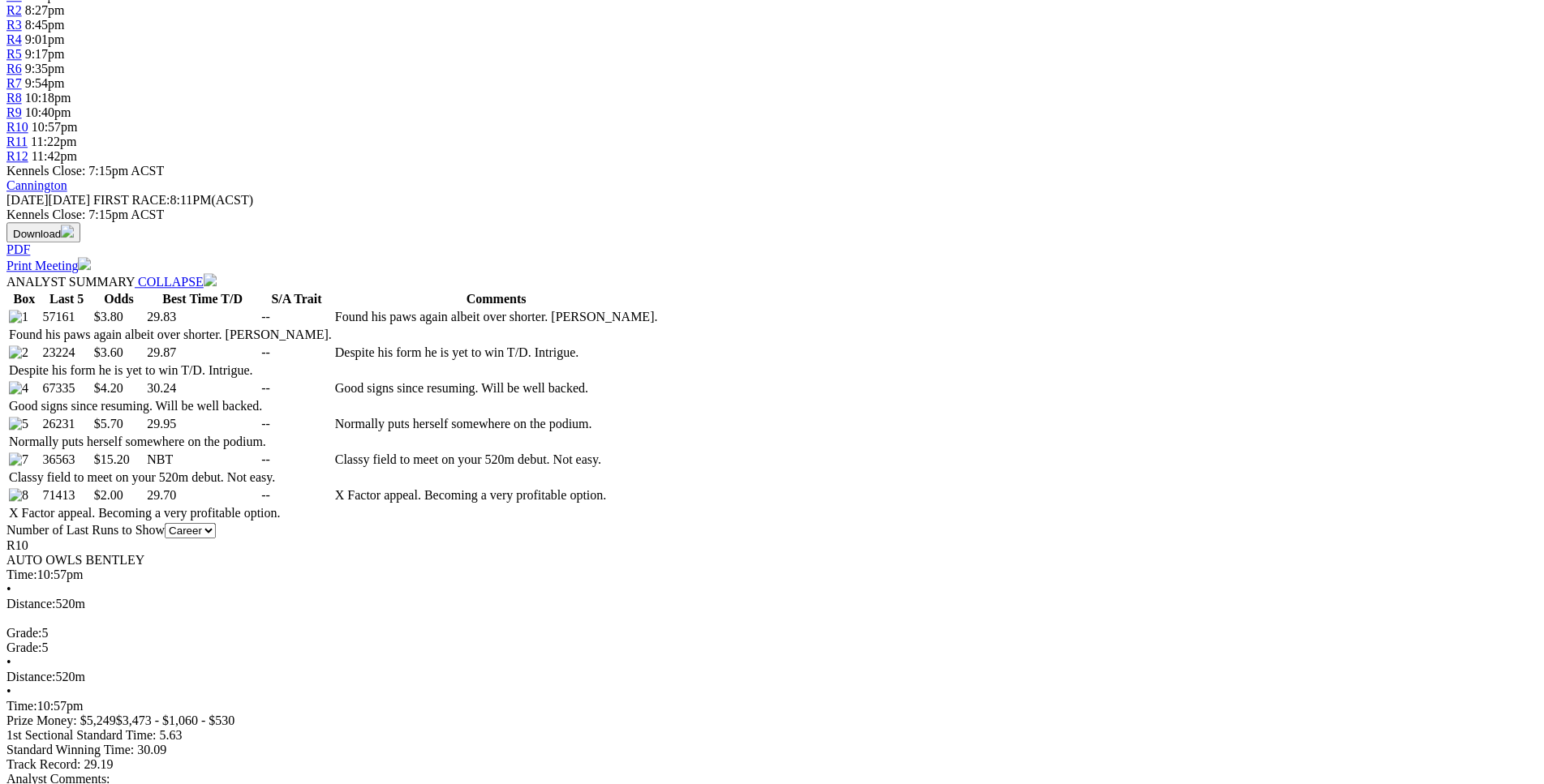
drag, startPoint x: 408, startPoint y: 325, endPoint x: 844, endPoint y: 327, distance: 436.0
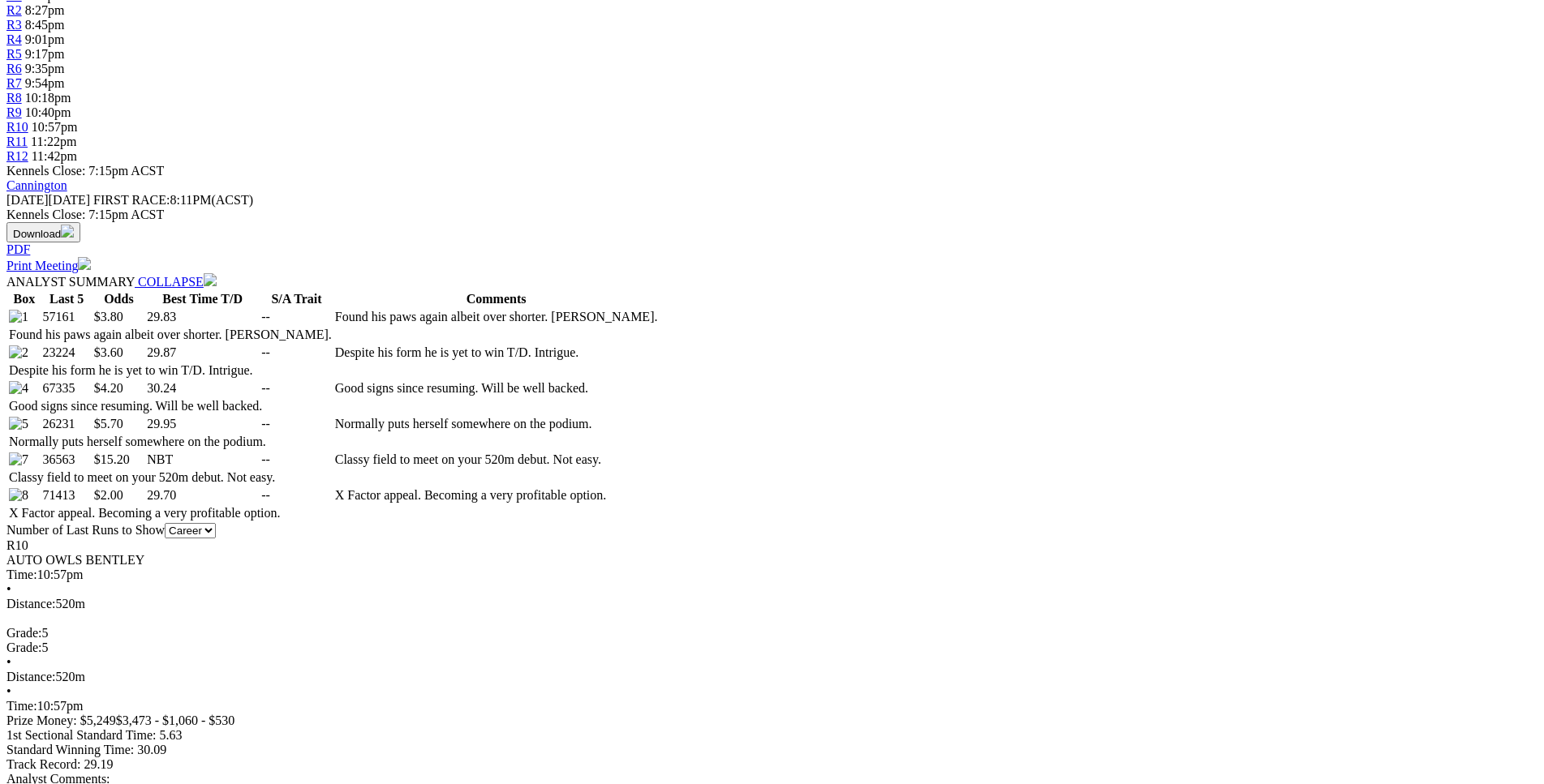
drag, startPoint x: 408, startPoint y: 304, endPoint x: 662, endPoint y: 312, distance: 254.1
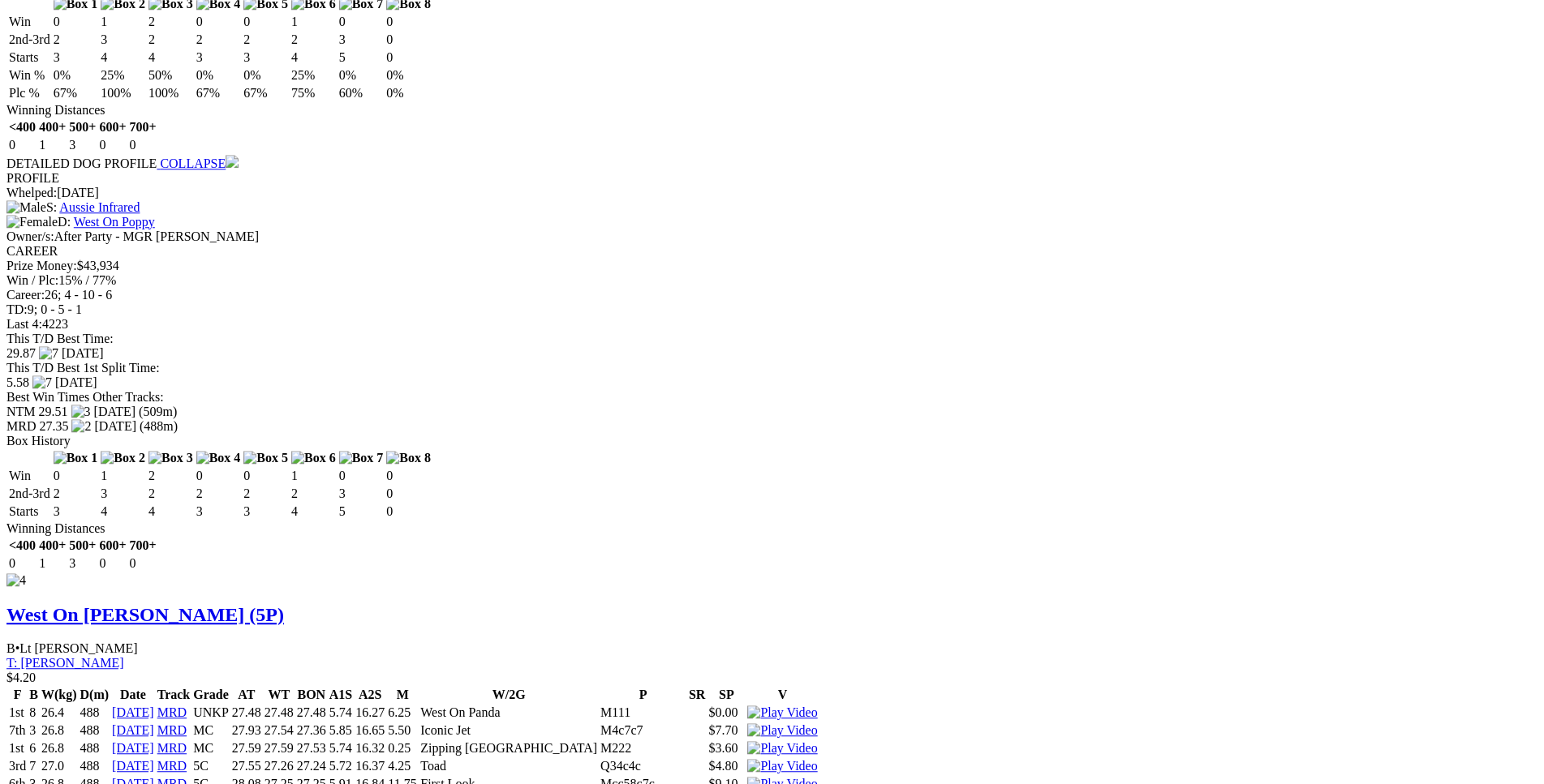
scroll to position [3306, 0]
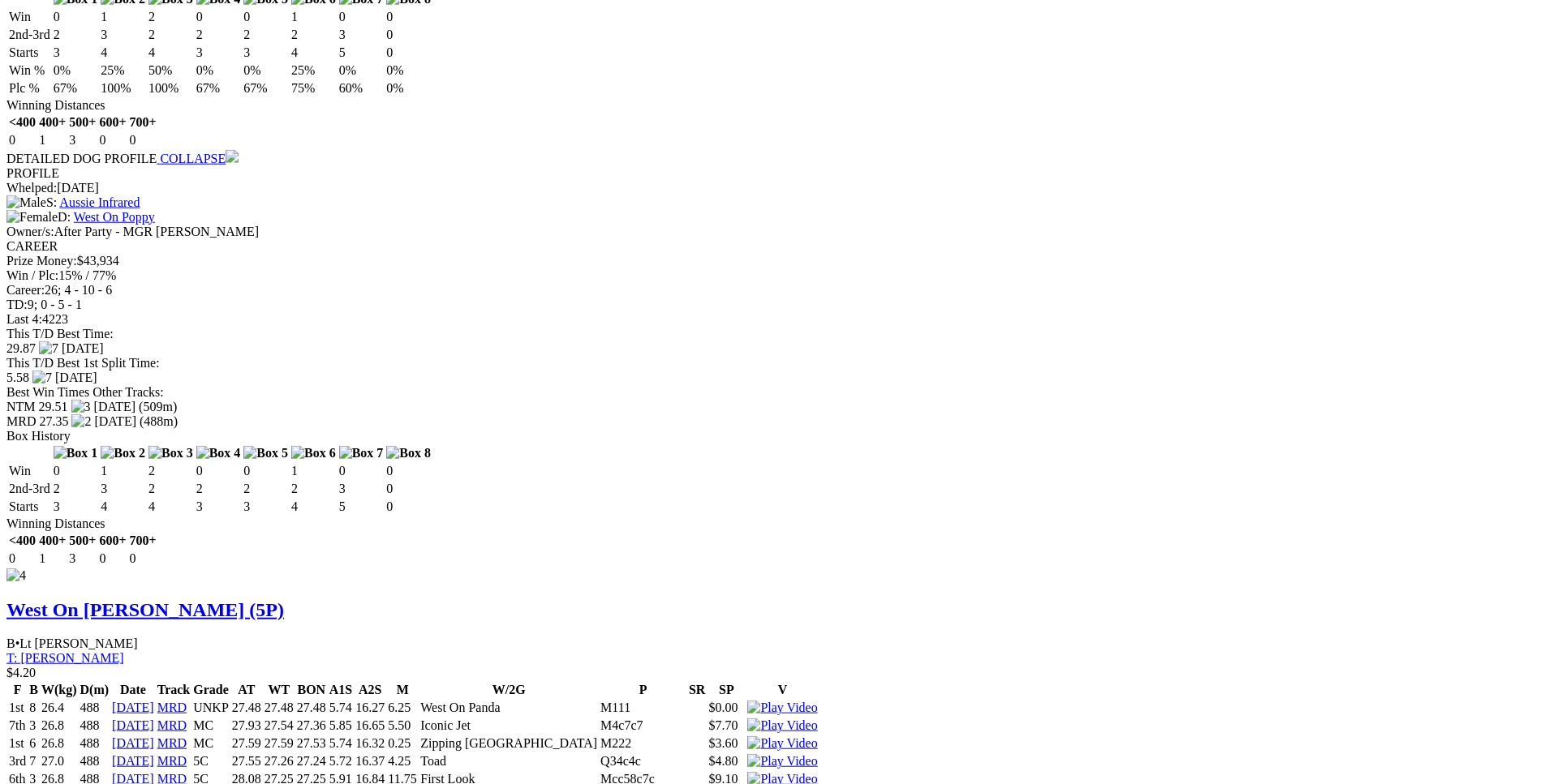
drag, startPoint x: 405, startPoint y: 162, endPoint x: 919, endPoint y: 164, distance: 514.0
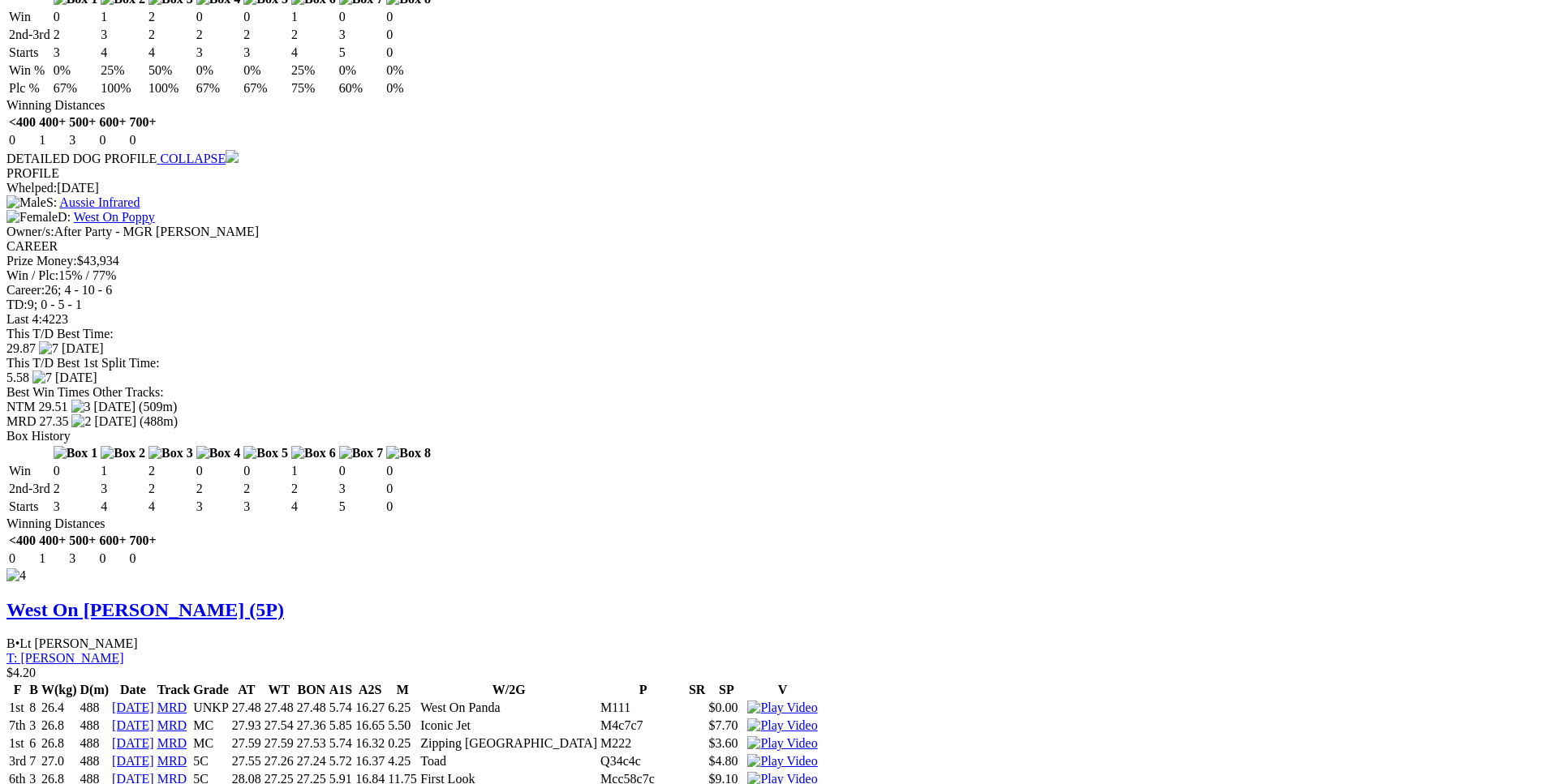
drag, startPoint x: 414, startPoint y: 364, endPoint x: 903, endPoint y: 359, distance: 489.0
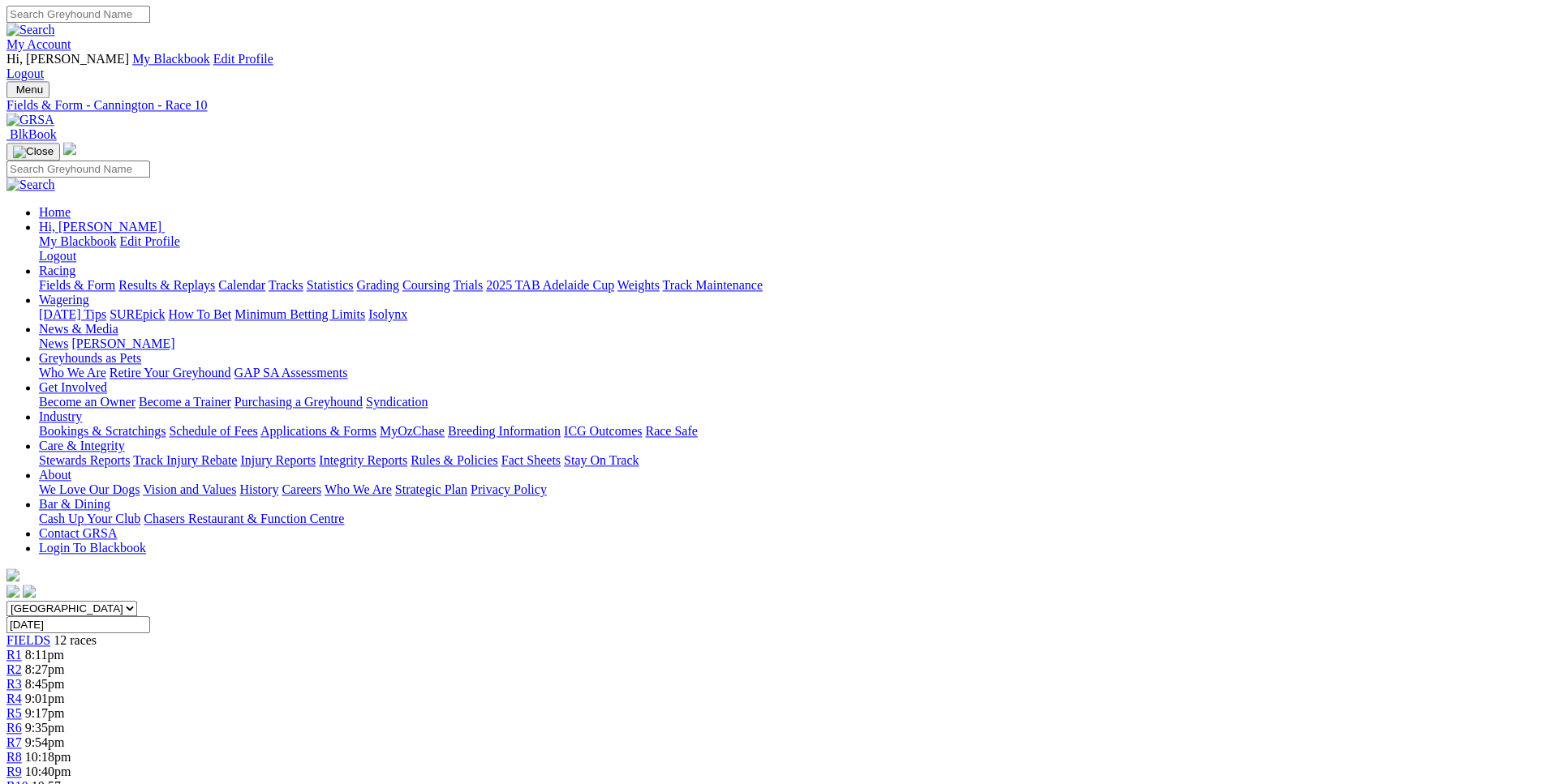
scroll to position [0, 0]
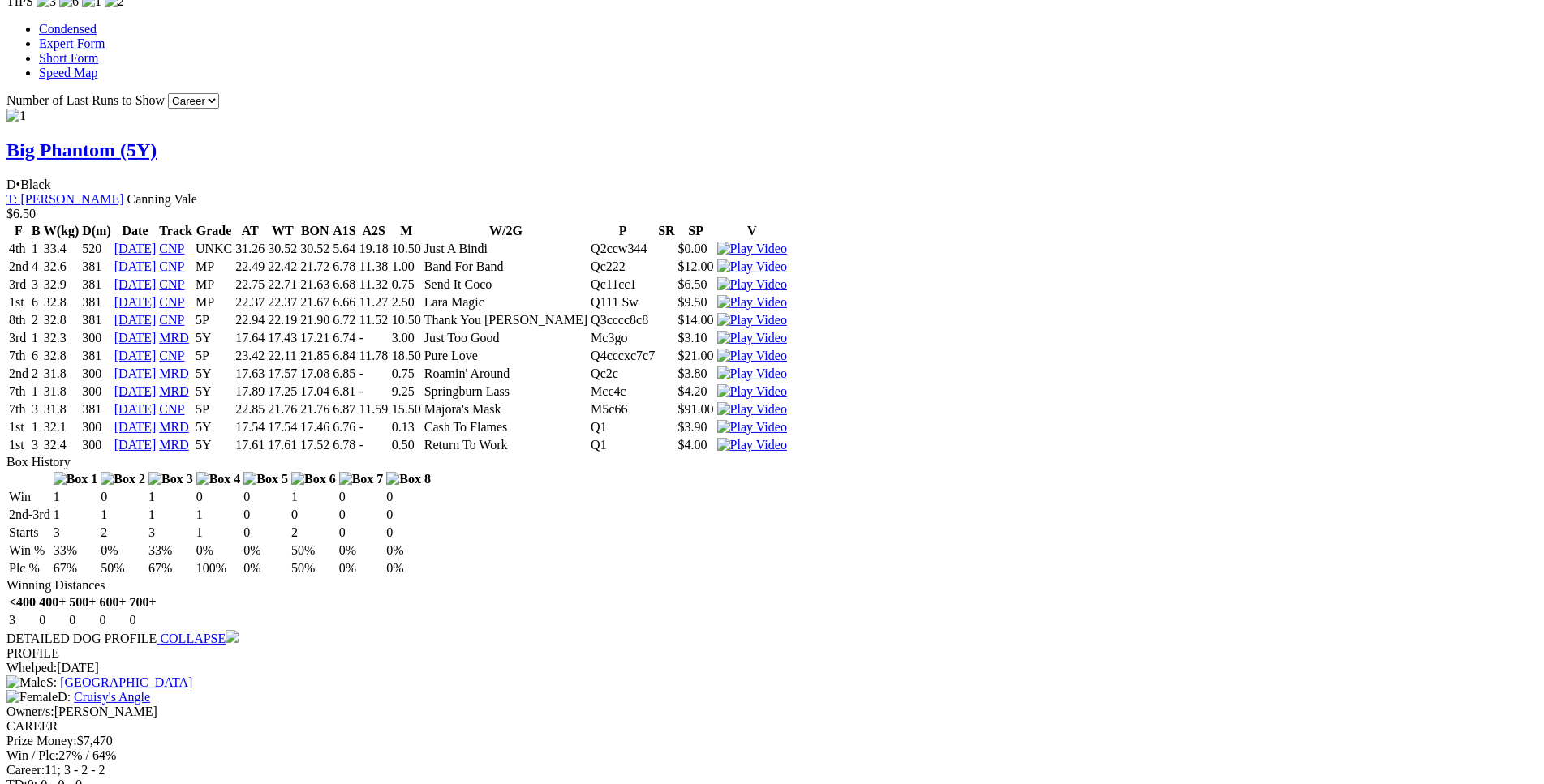
scroll to position [1637, 0]
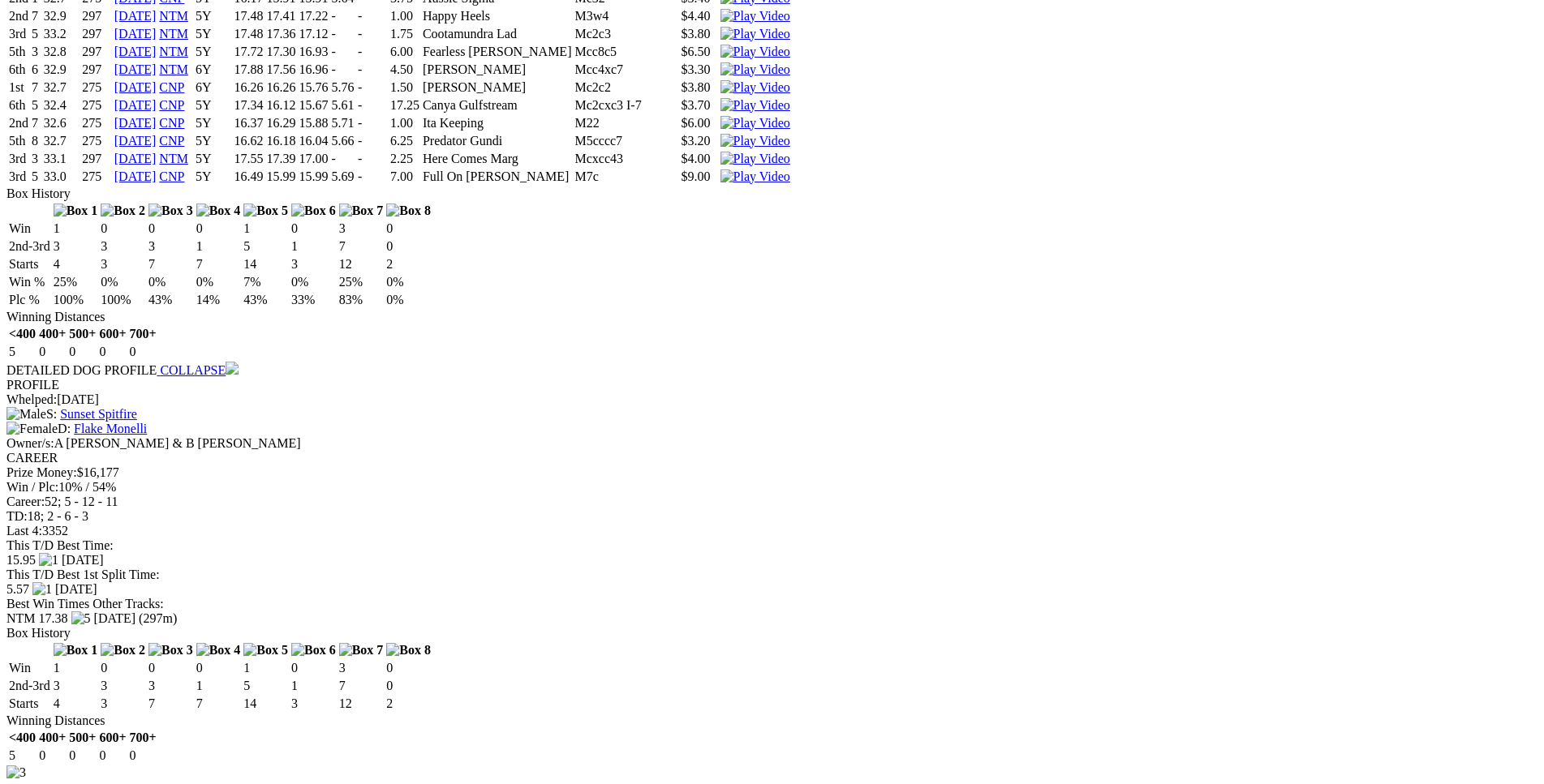
scroll to position [3534, 0]
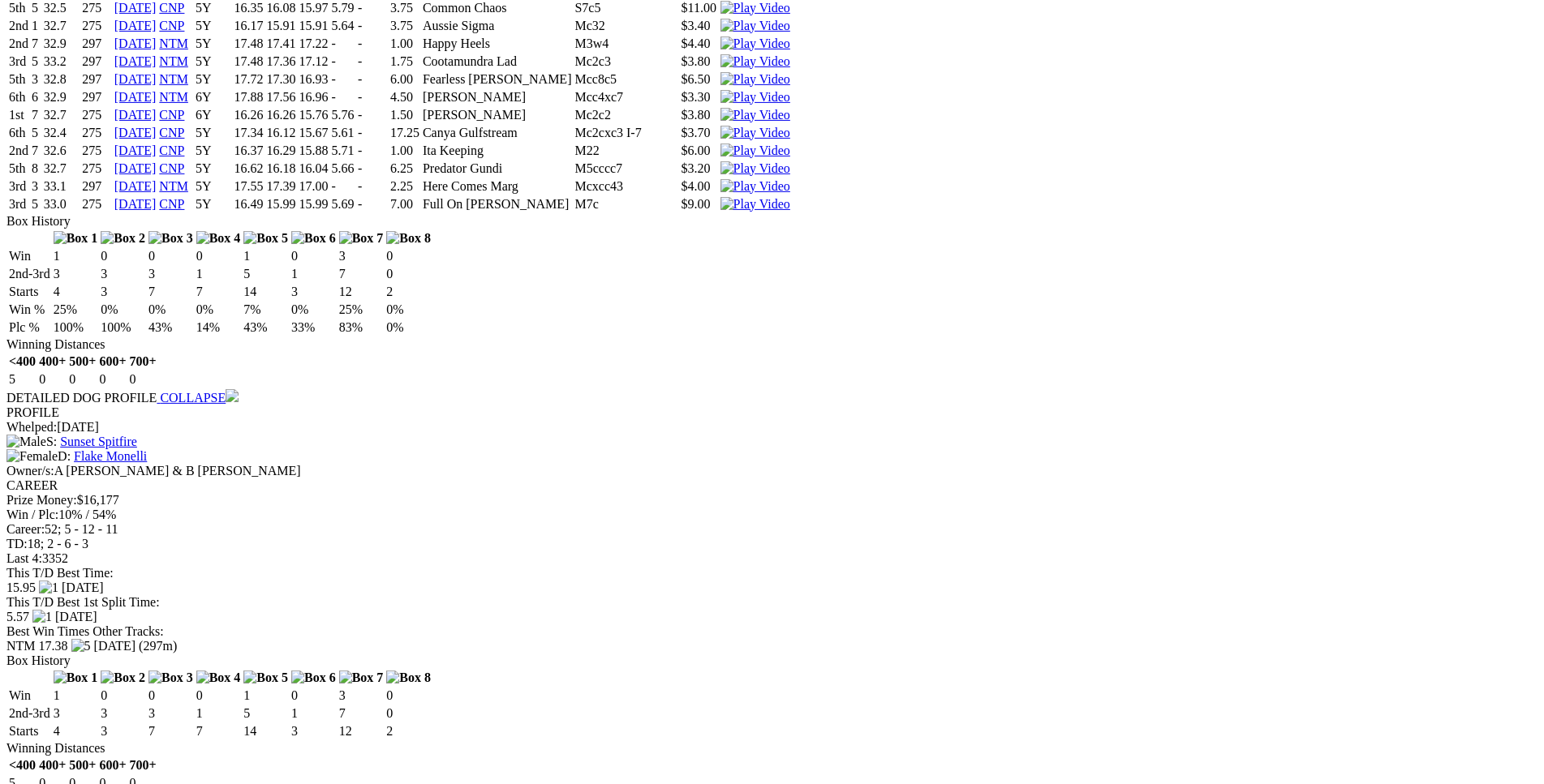
drag, startPoint x: 242, startPoint y: 555, endPoint x: 967, endPoint y: 599, distance: 726.3
copy tbody "5th 1 23.2 331 11 May 25 ABK 5 19.72 19.32 18.87 7.16 - 5.75 Goldstar Herb 1 $7…"
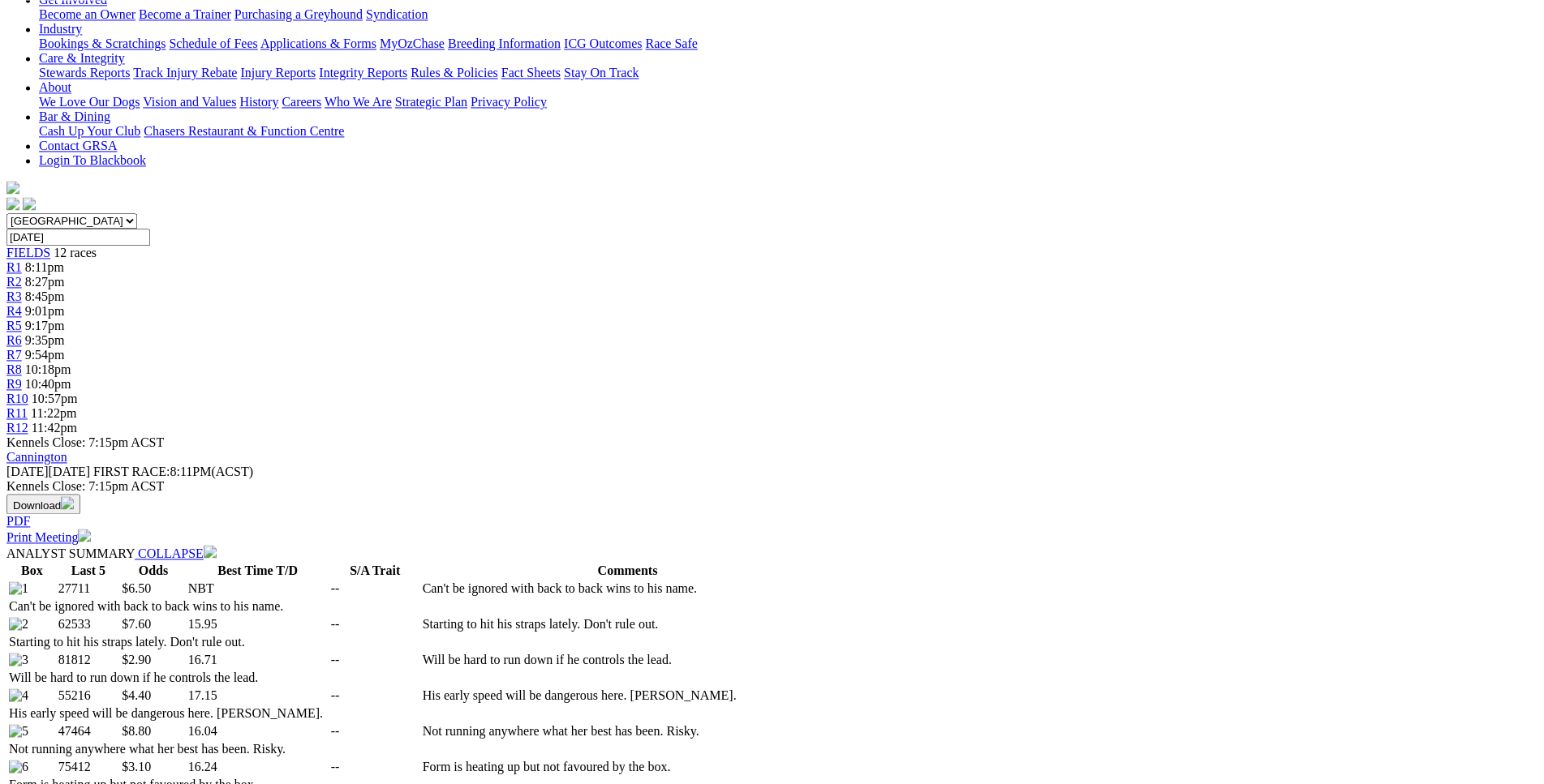
scroll to position [0, 0]
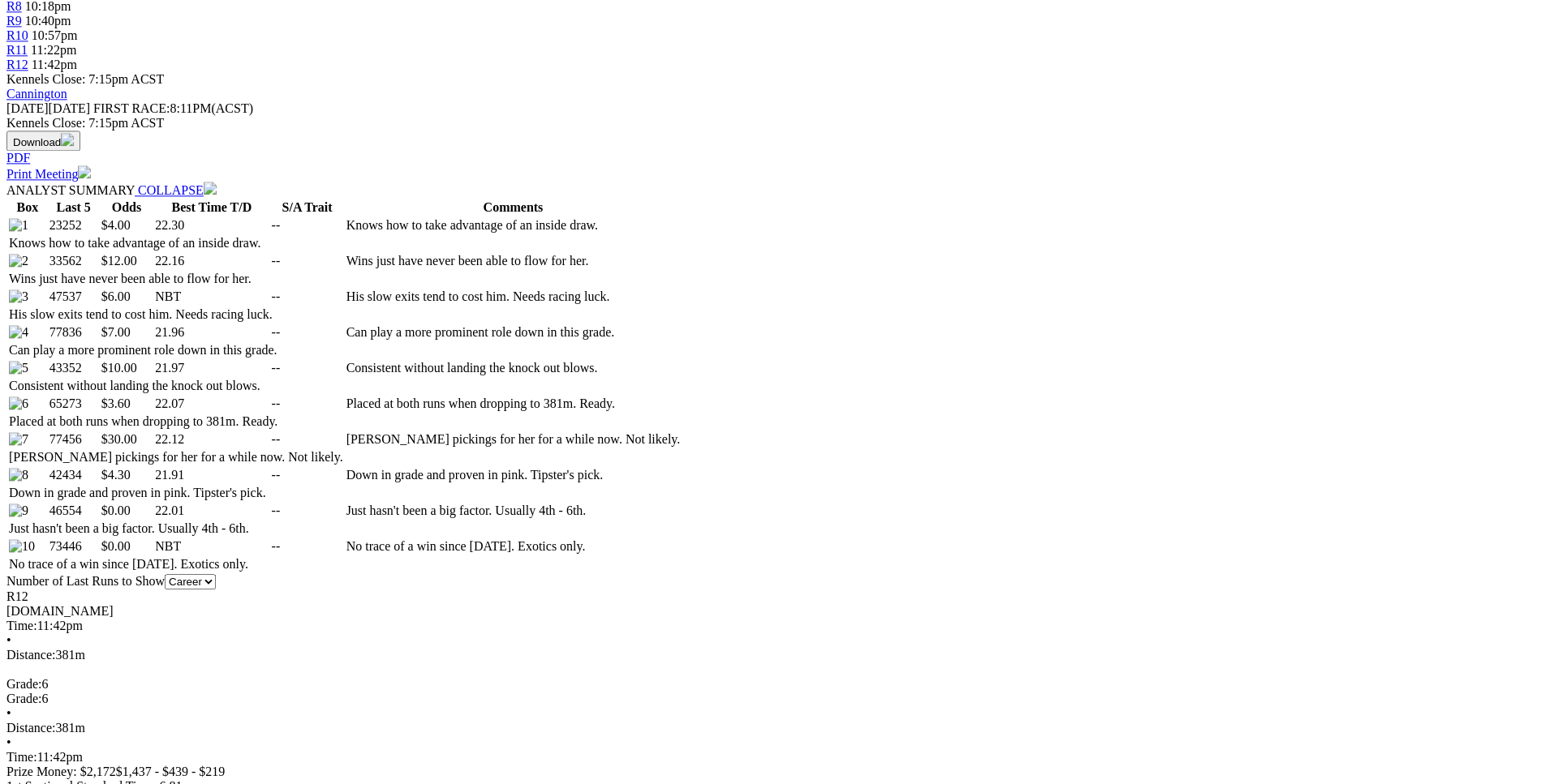
scroll to position [744, 0]
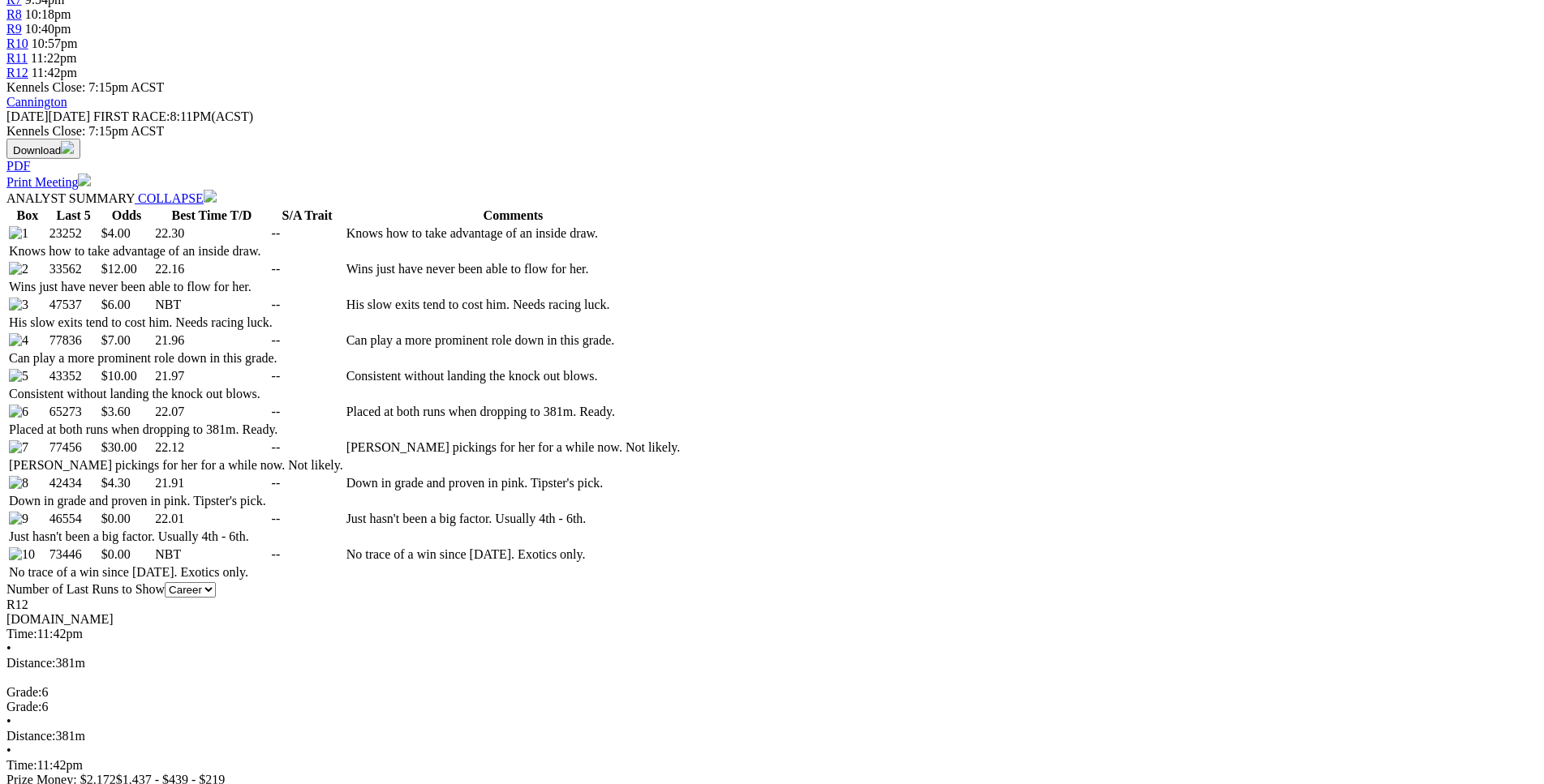
drag, startPoint x: 579, startPoint y: 227, endPoint x: 582, endPoint y: 236, distance: 9.5
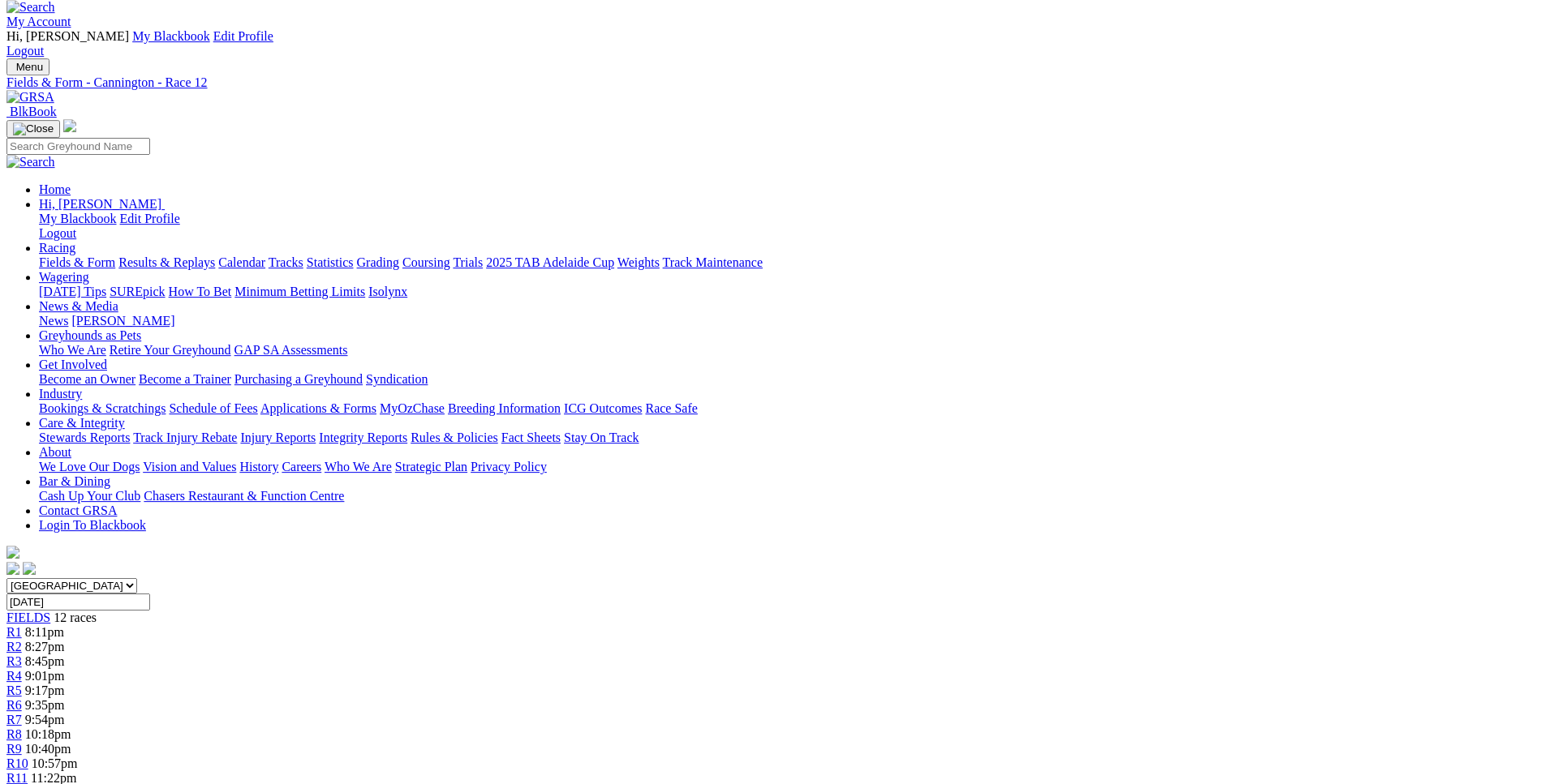
scroll to position [0, 0]
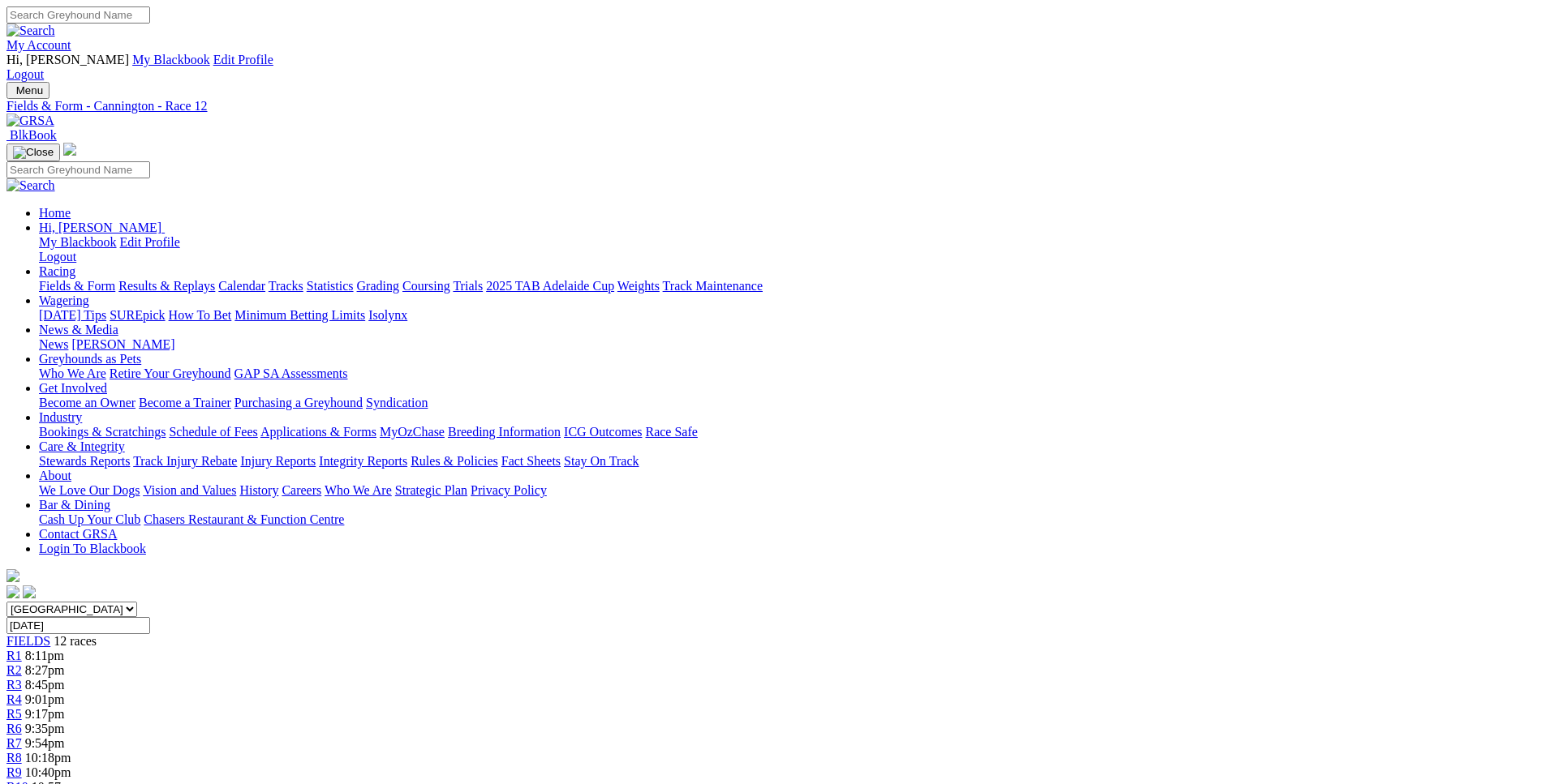
click at [64, 649] on span "8:11pm" at bounding box center [45, 656] width 39 height 14
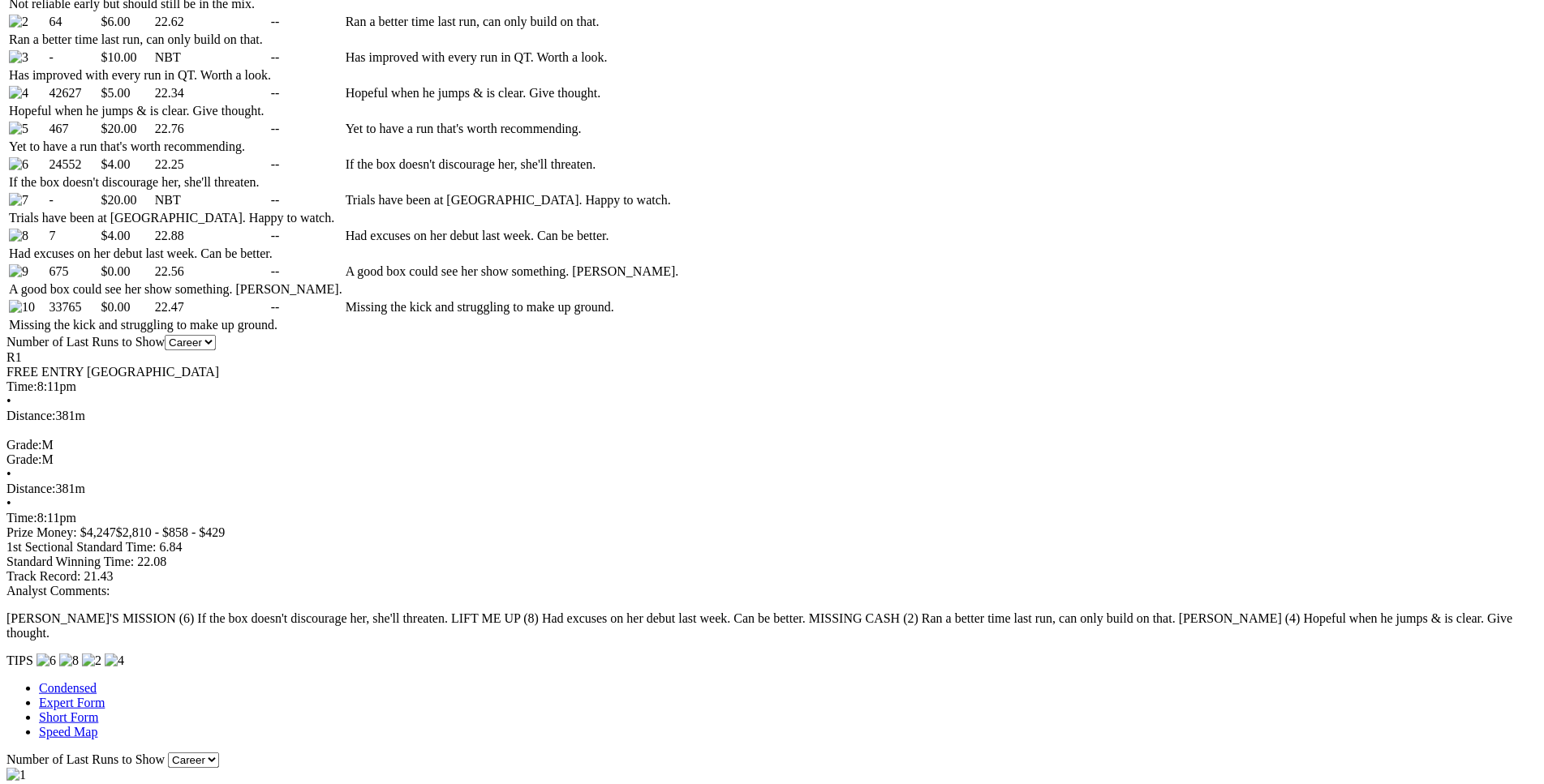
scroll to position [992, 0]
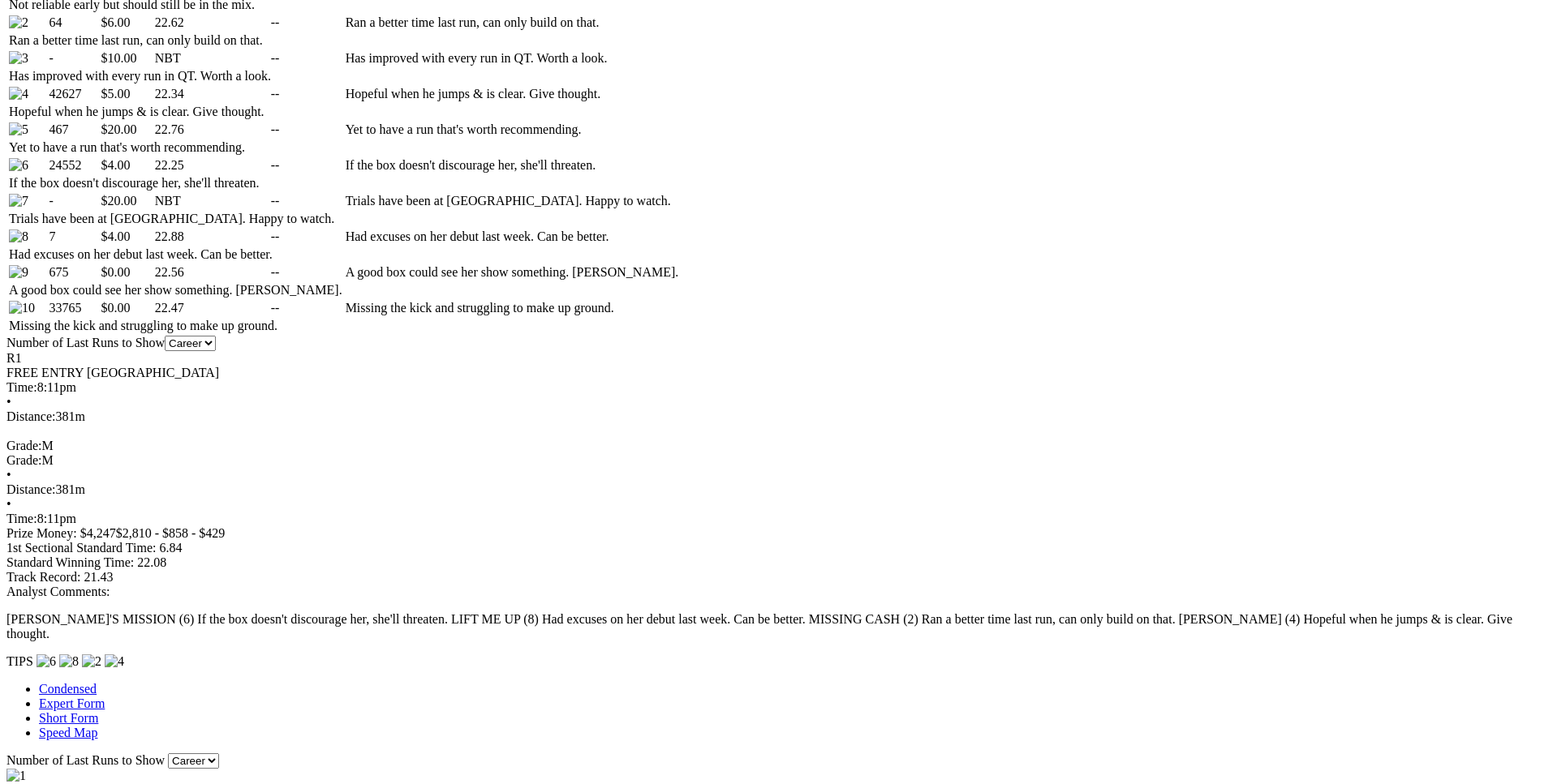
scroll to position [991, 0]
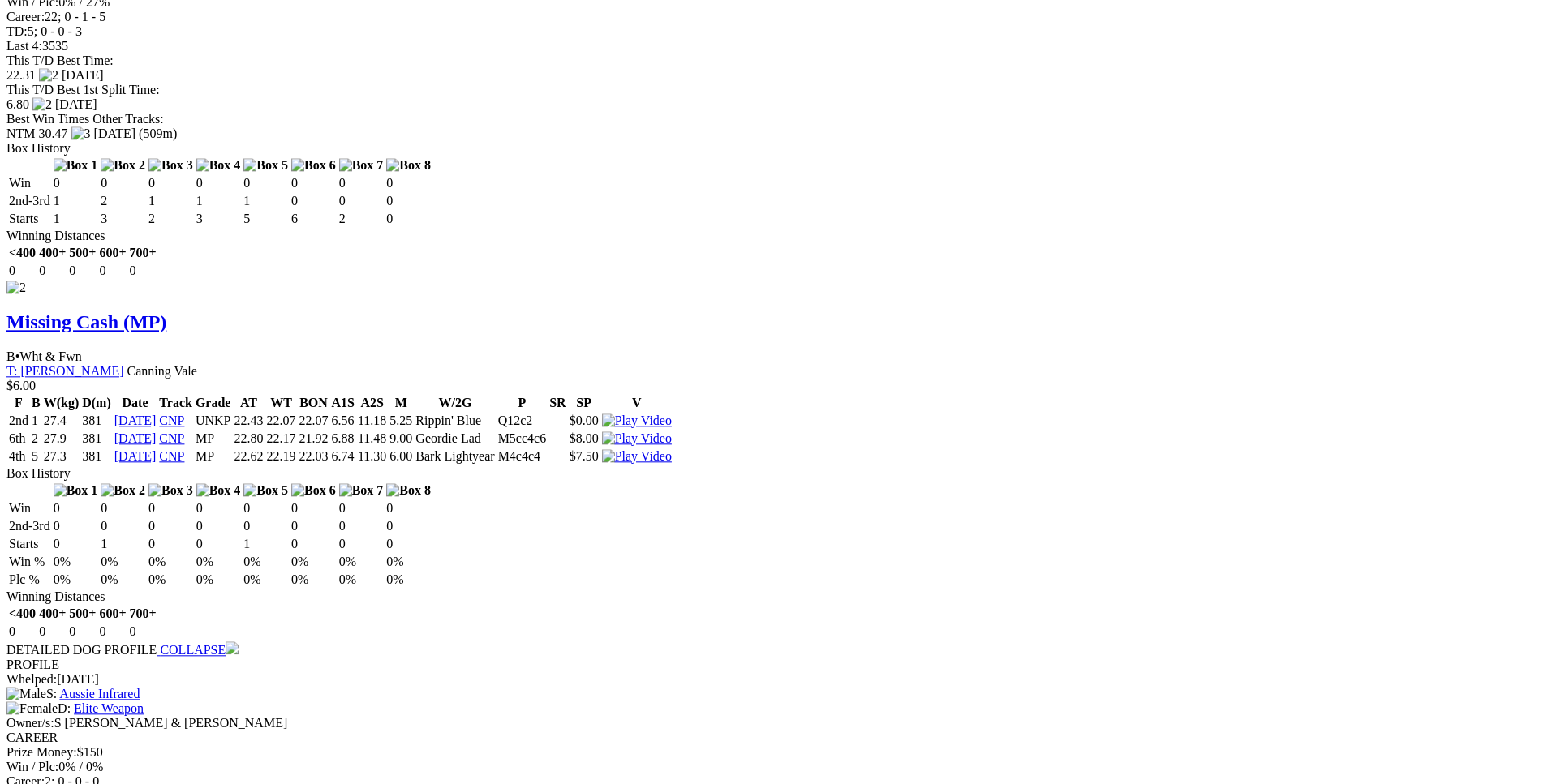
scroll to position [2618, 0]
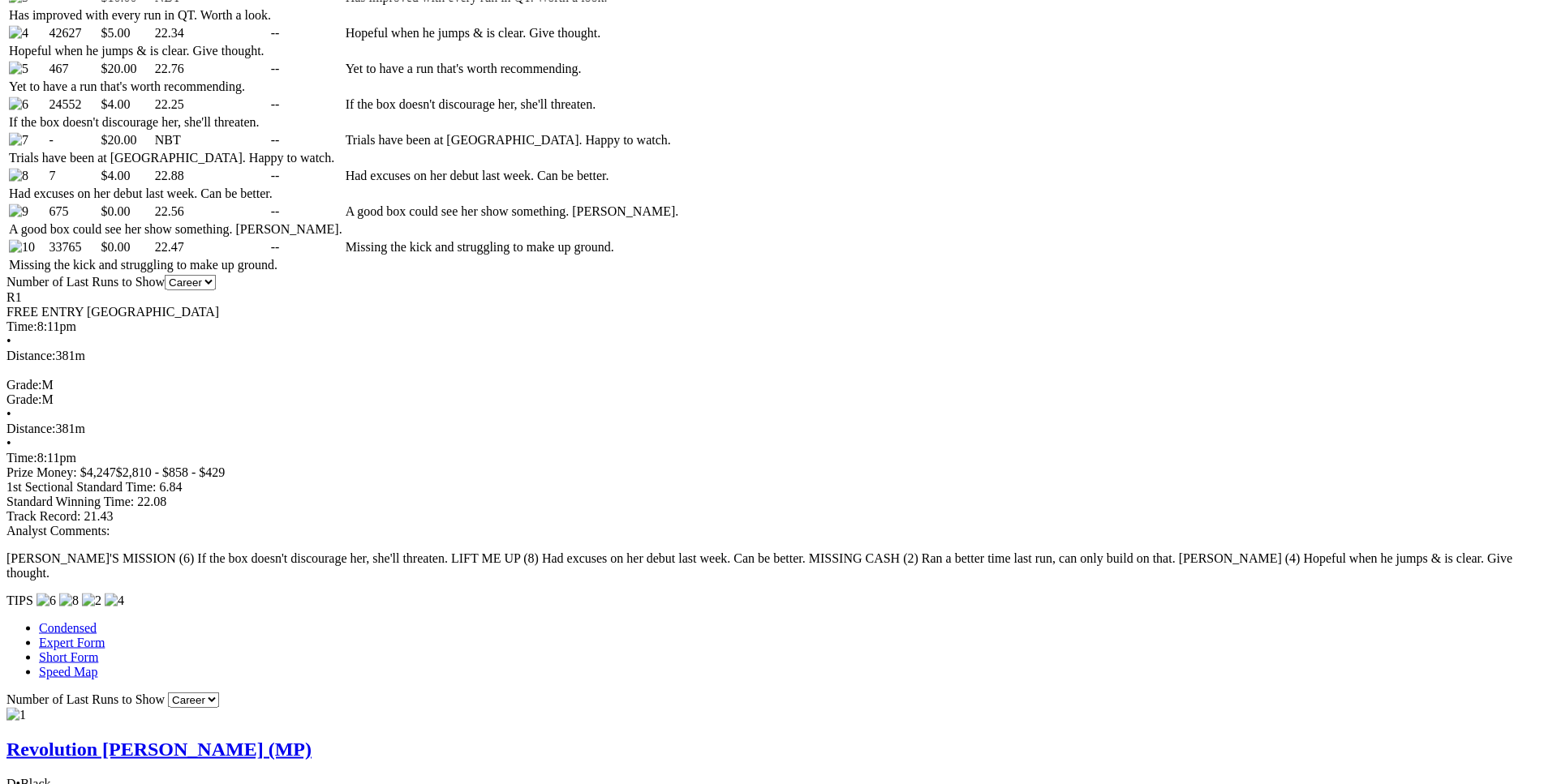
scroll to position [1064, 0]
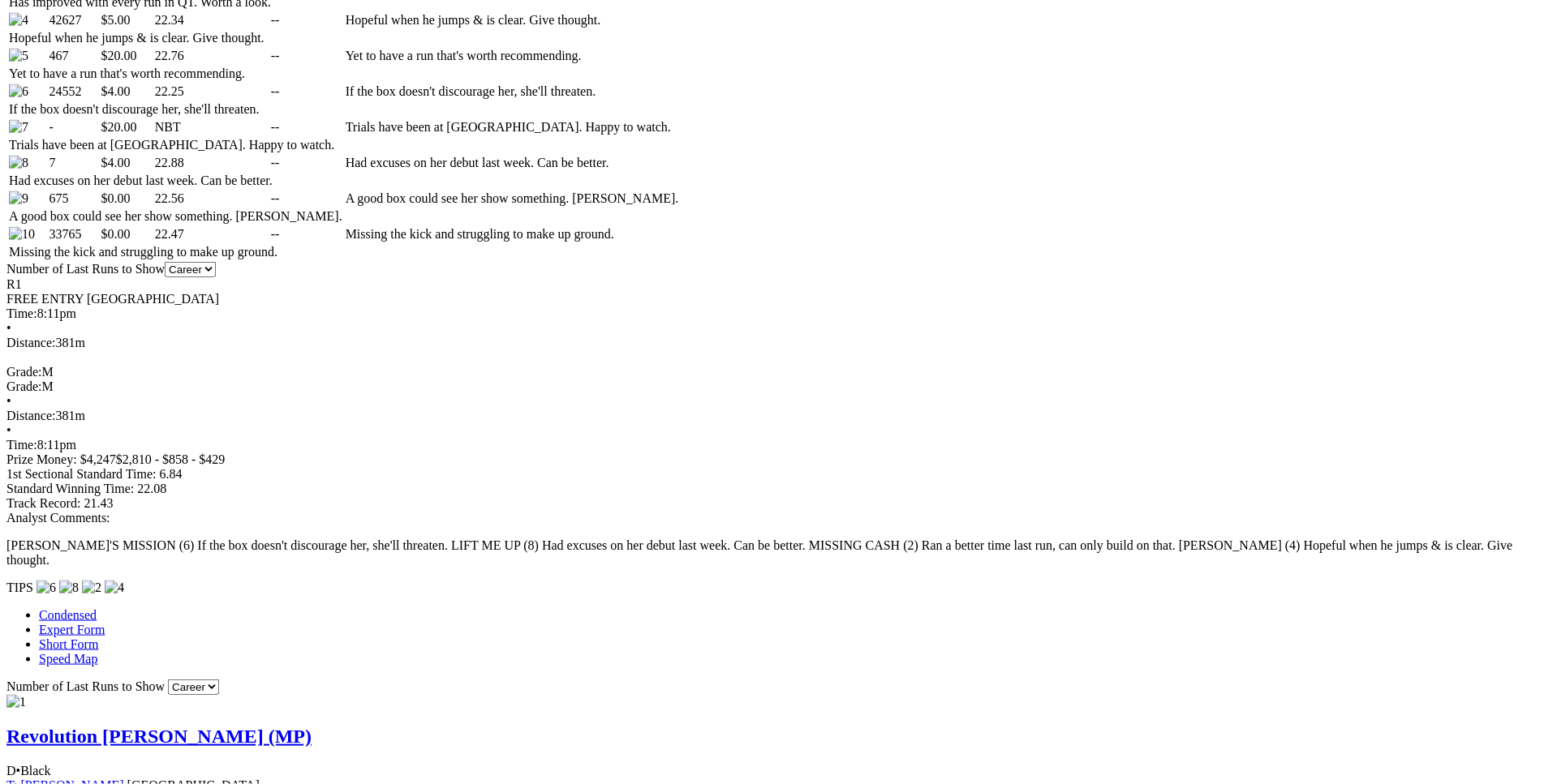
drag, startPoint x: 308, startPoint y: 237, endPoint x: 971, endPoint y: 241, distance: 663.0
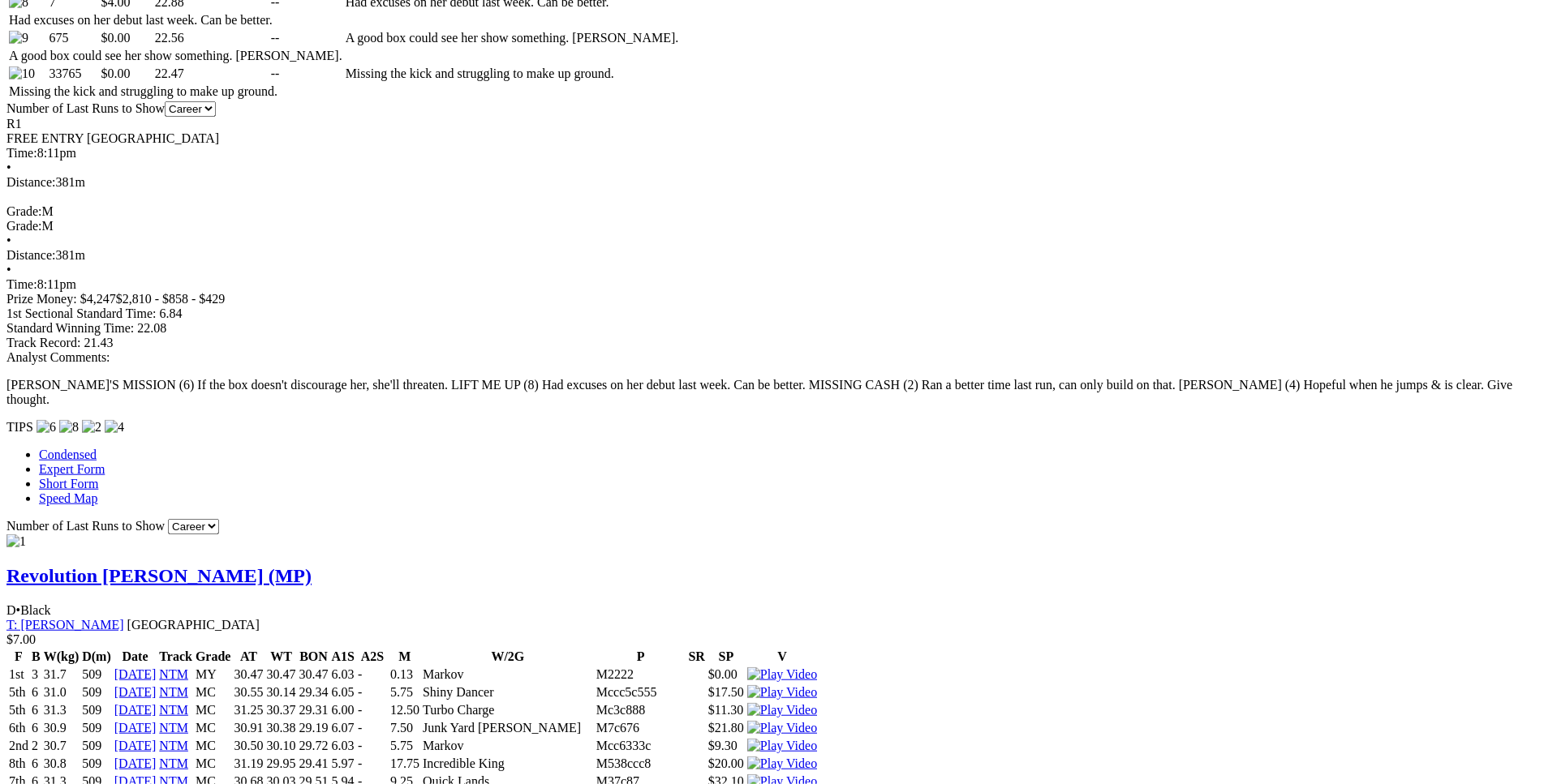
scroll to position [1226, 0]
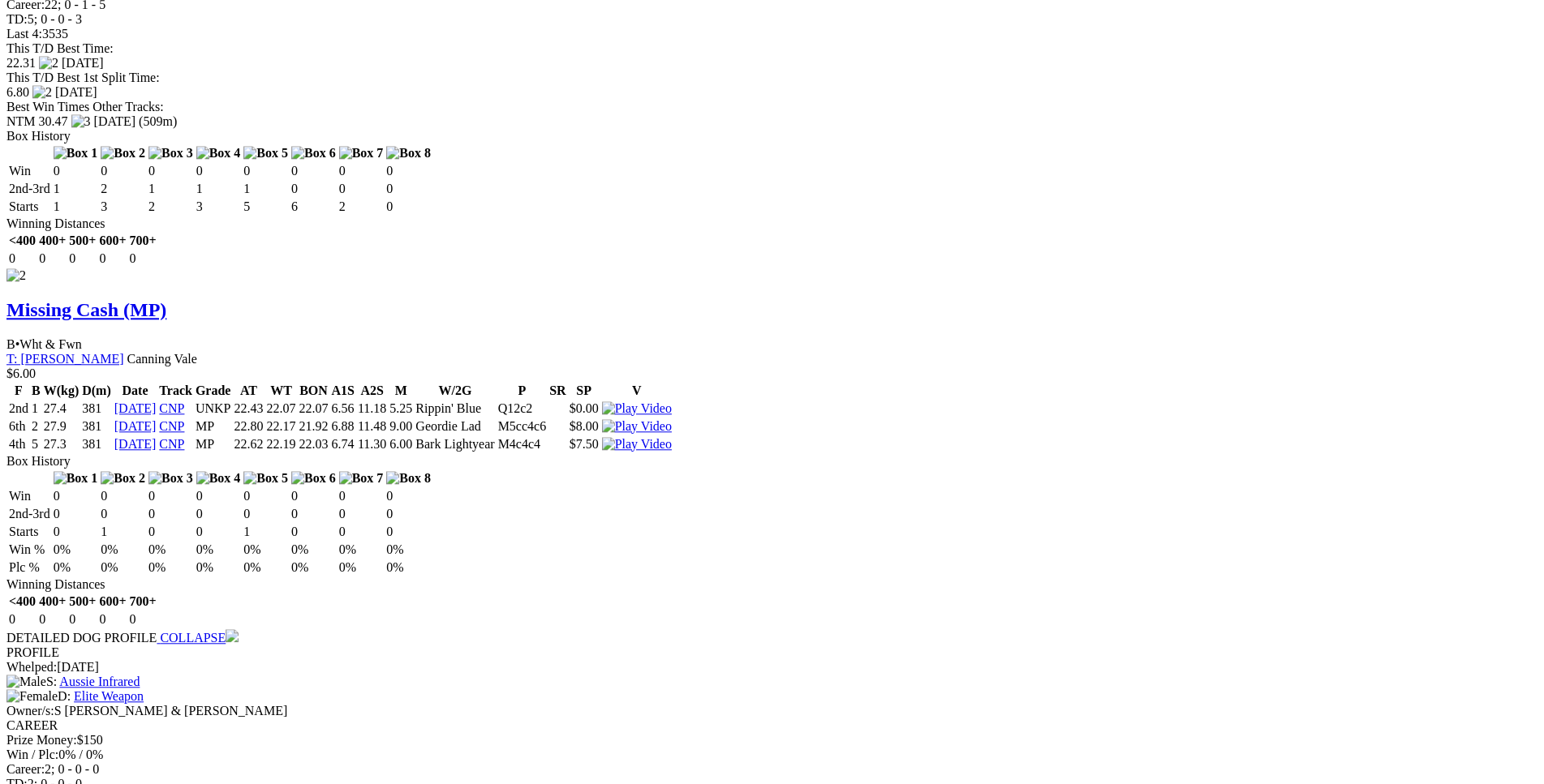
scroll to position [2632, 0]
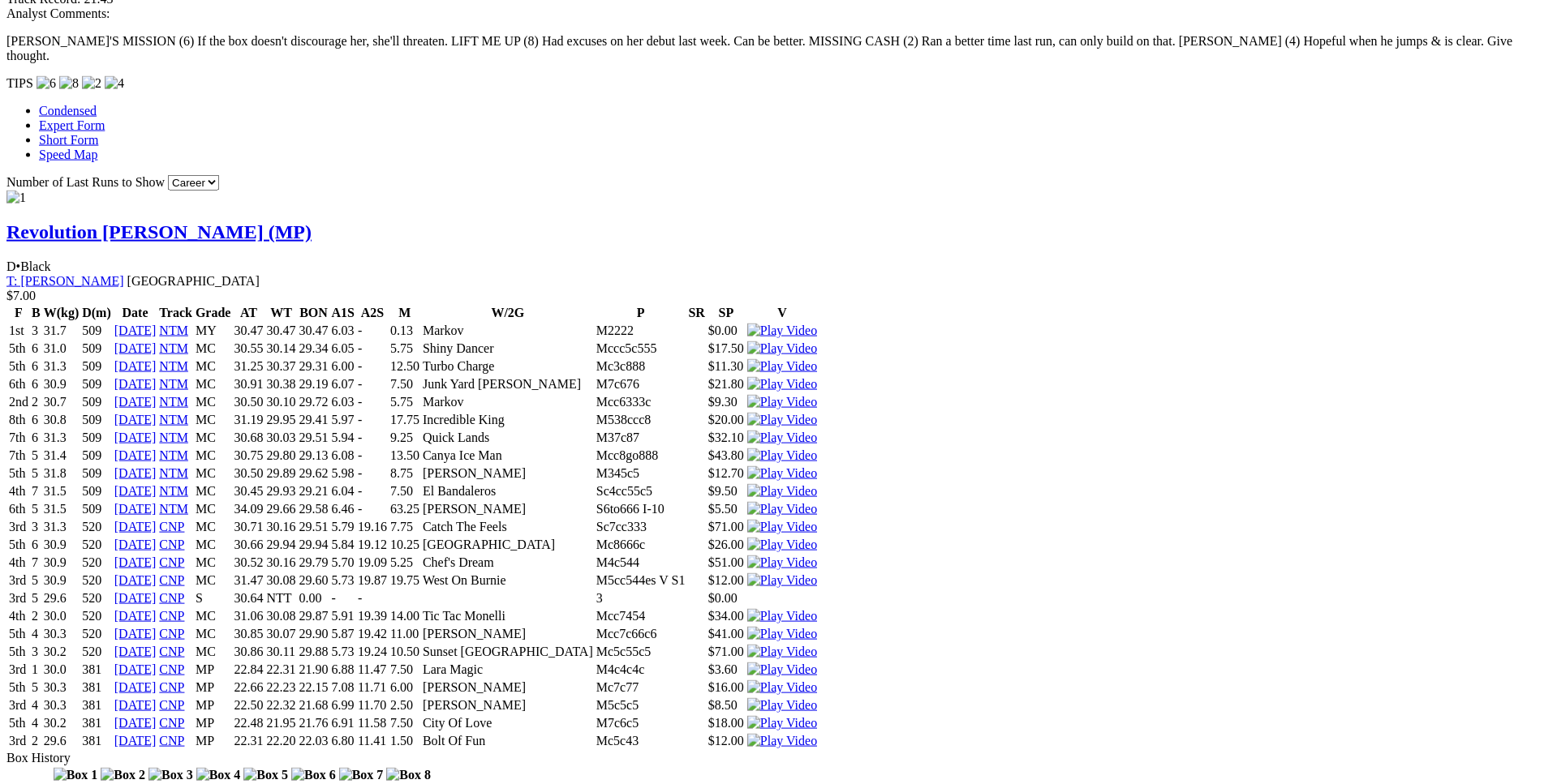
scroll to position [1557, 0]
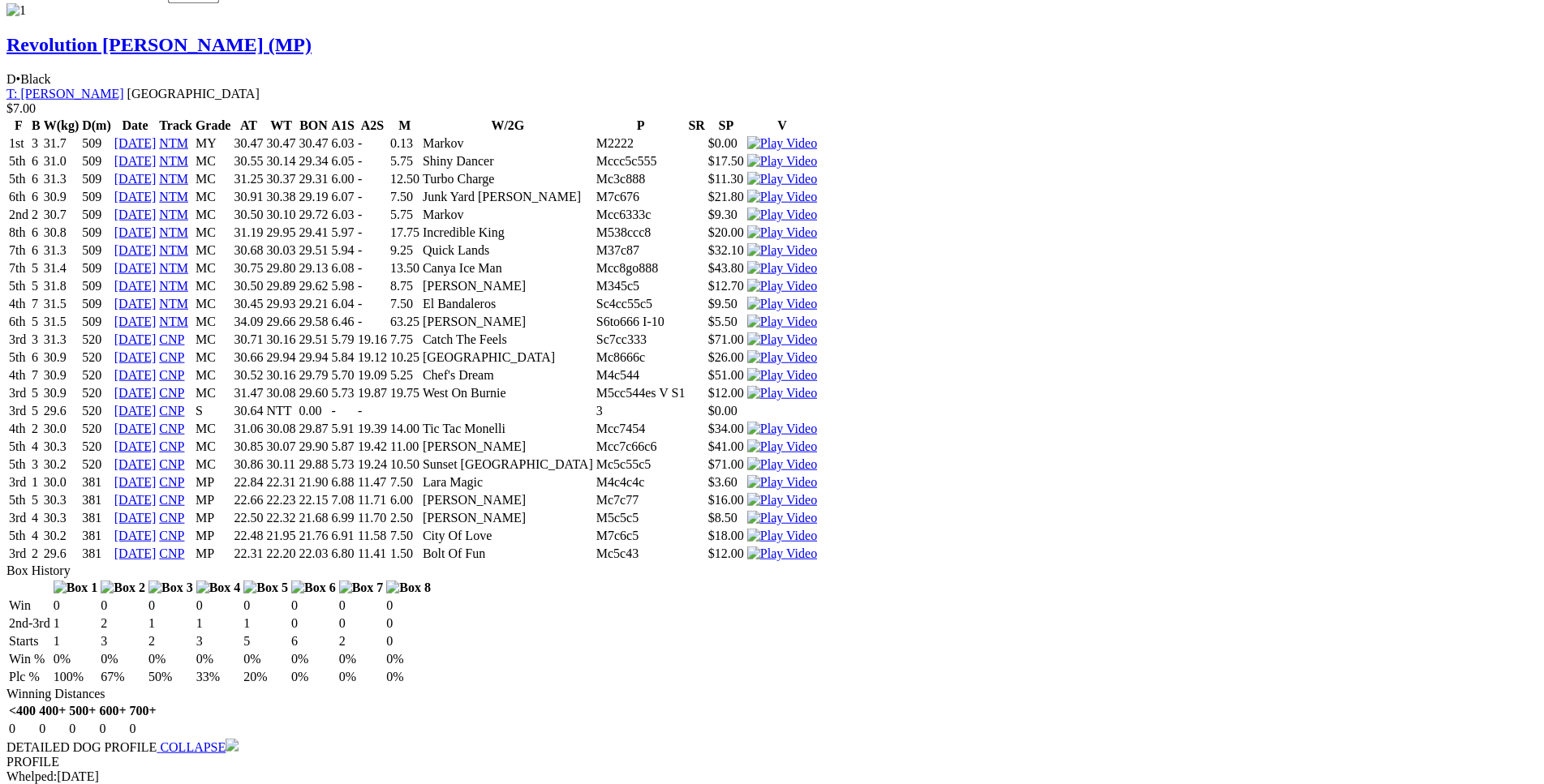
scroll to position [1888, 0]
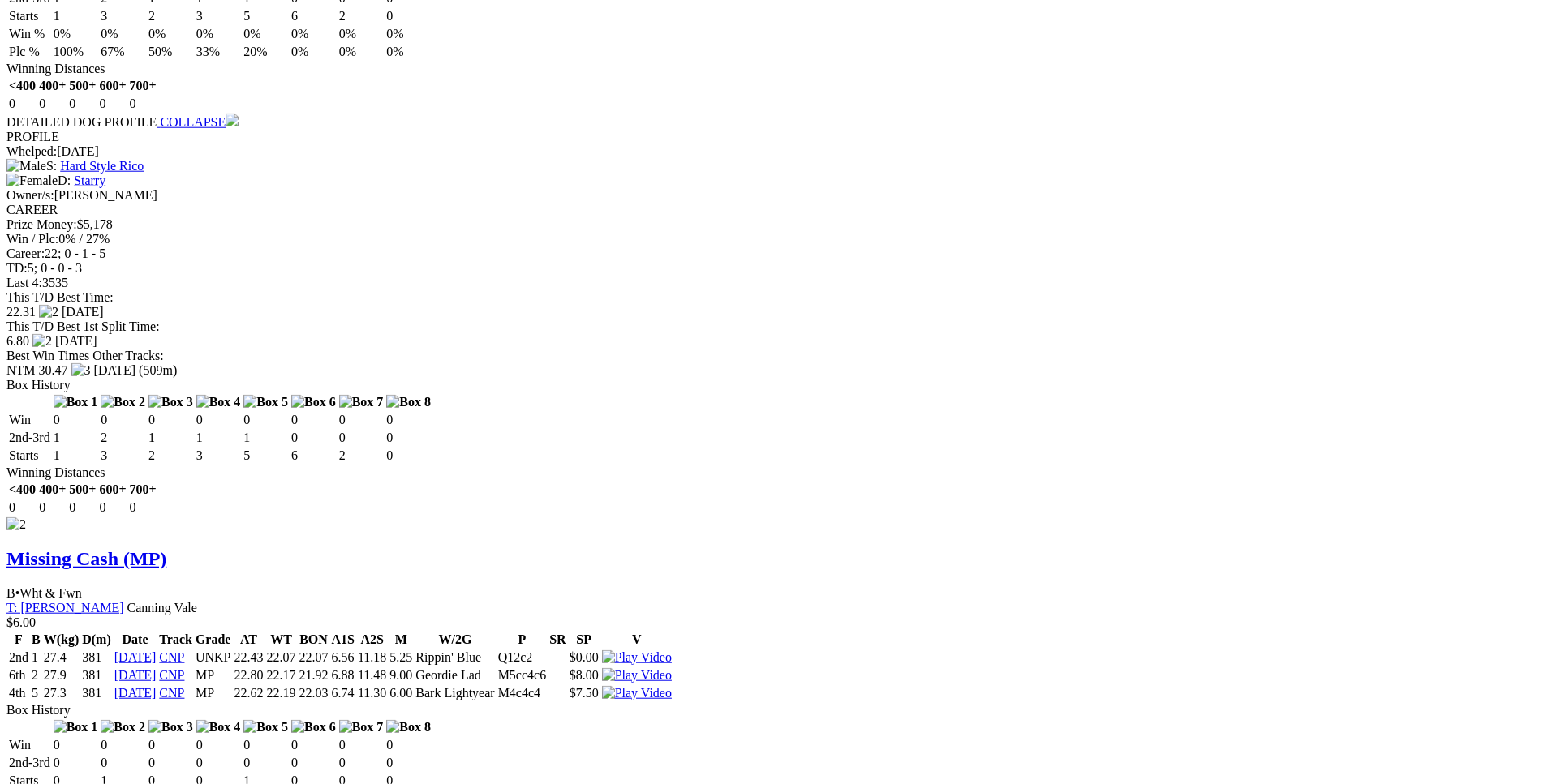
scroll to position [2383, 0]
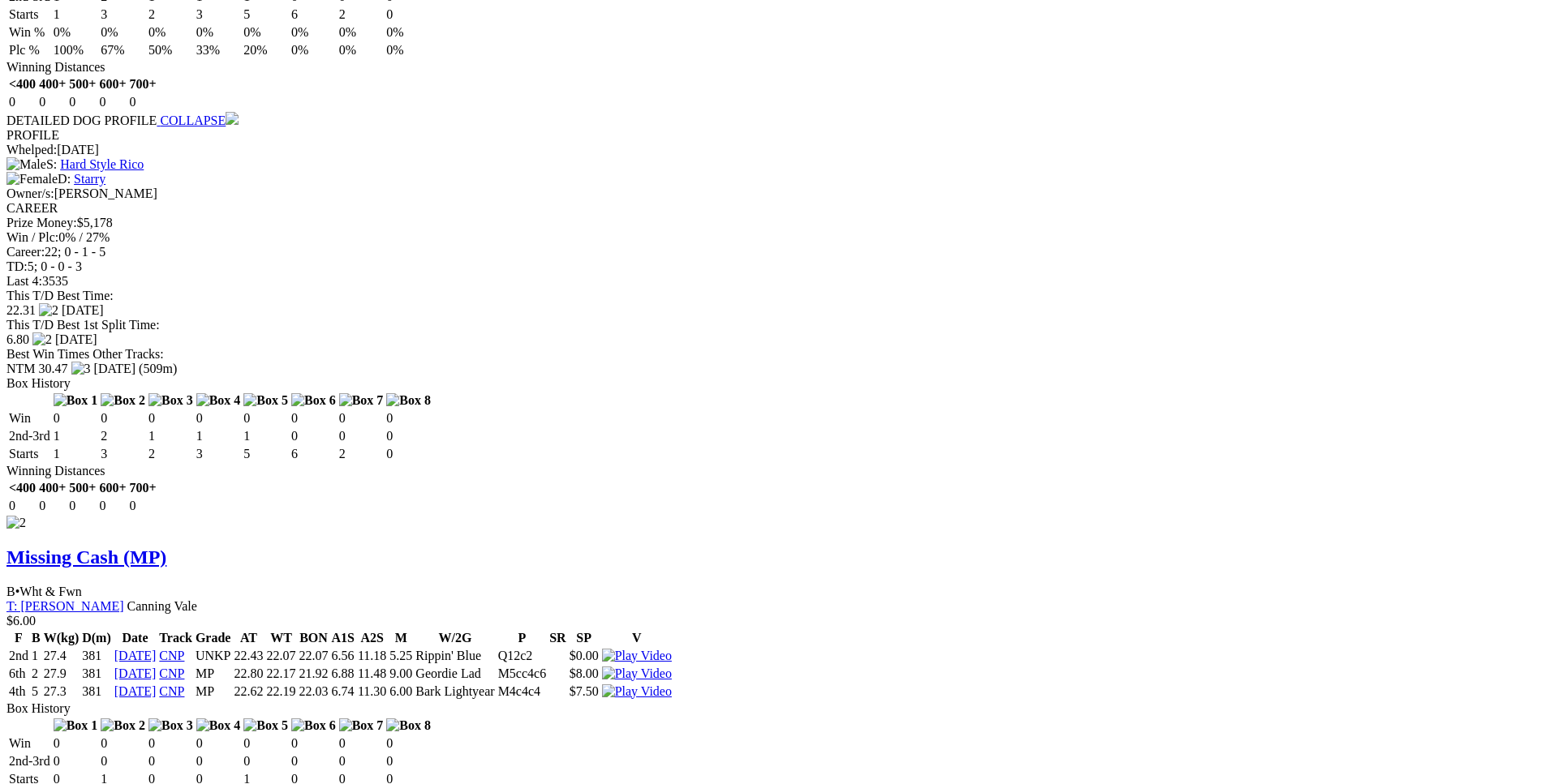
drag, startPoint x: 862, startPoint y: 241, endPoint x: 923, endPoint y: 244, distance: 61.1
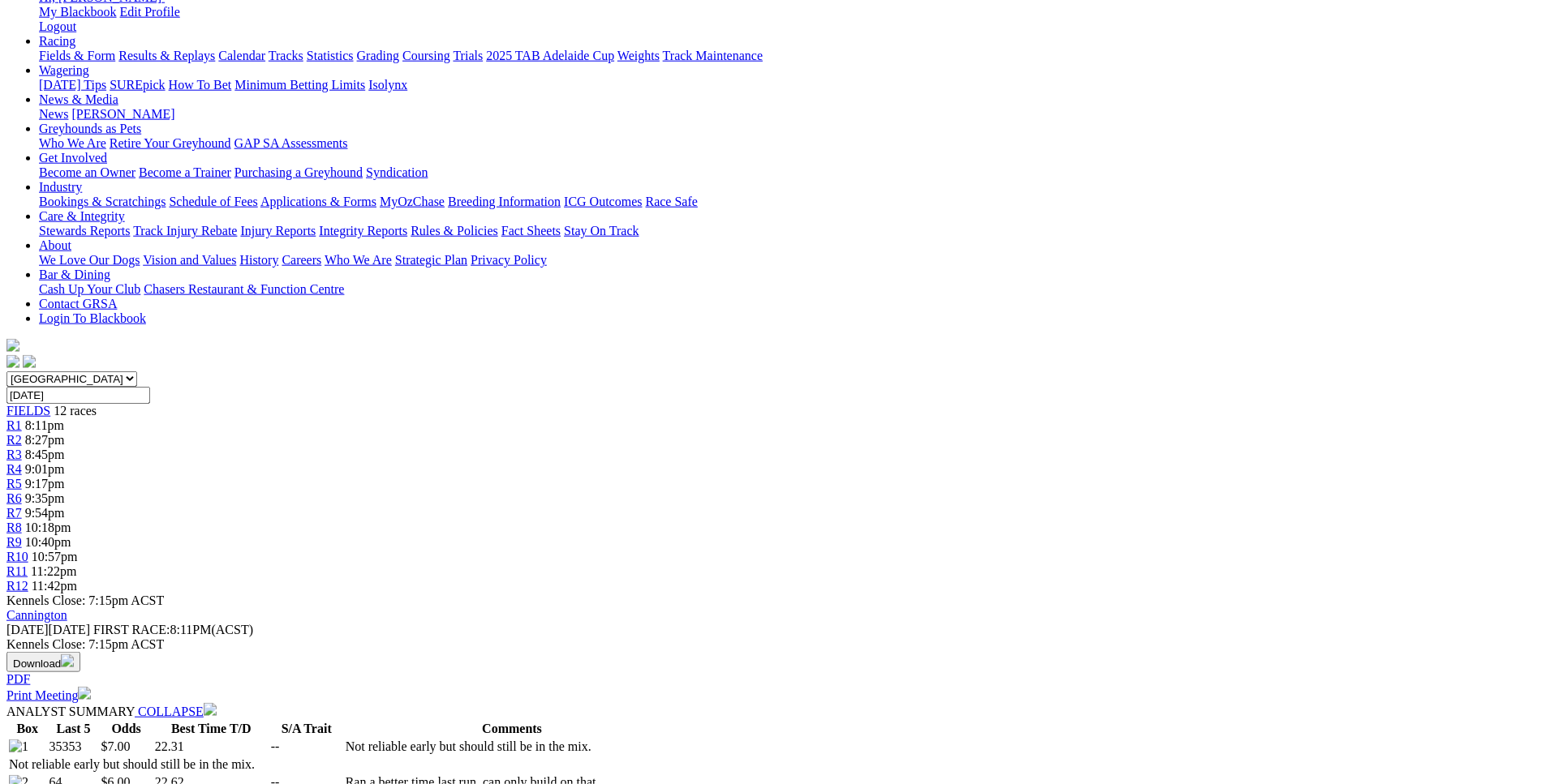
scroll to position [231, 0]
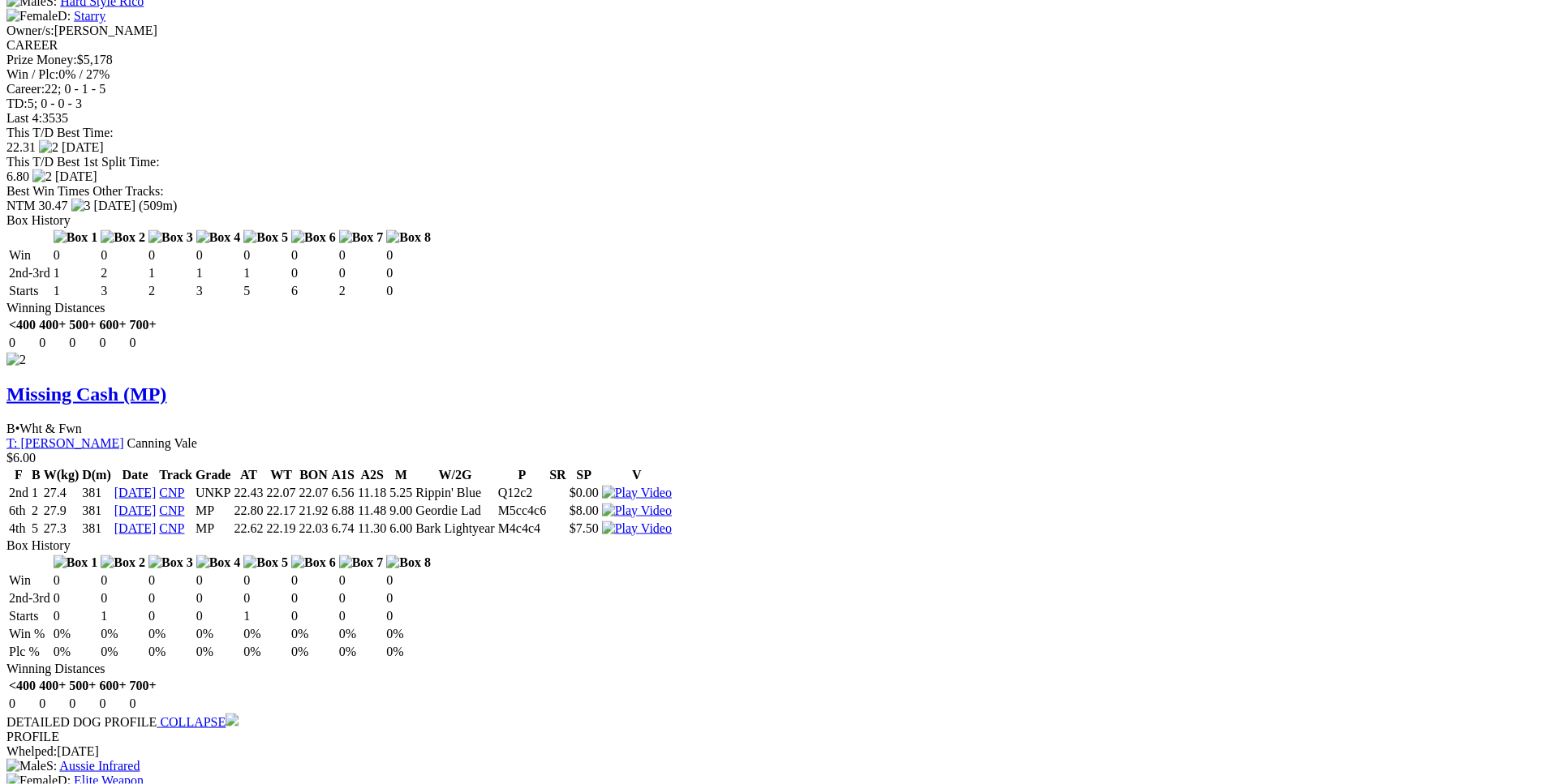
scroll to position [2548, 0]
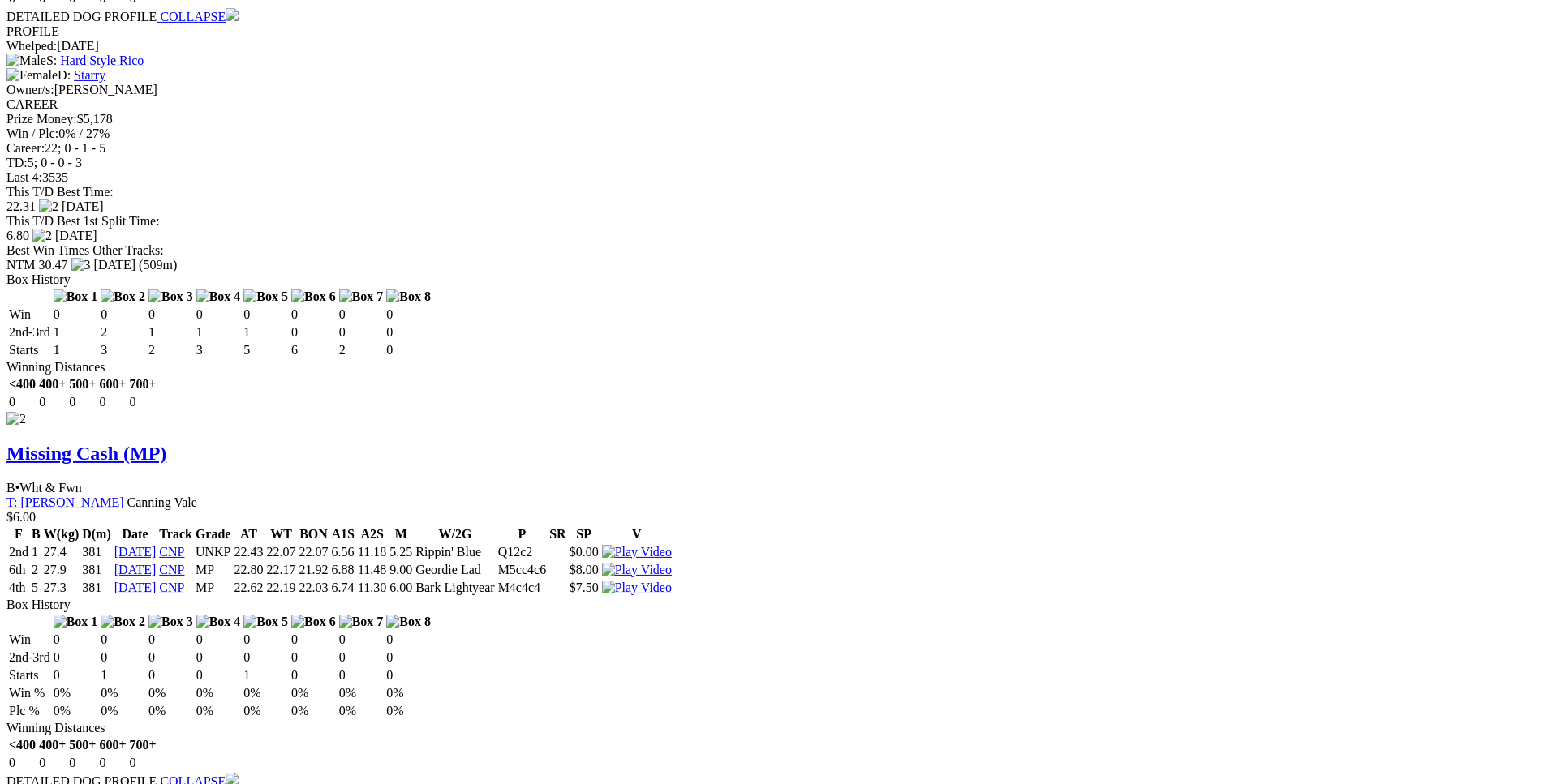
scroll to position [2505, 0]
